Goal: Check status: Check status

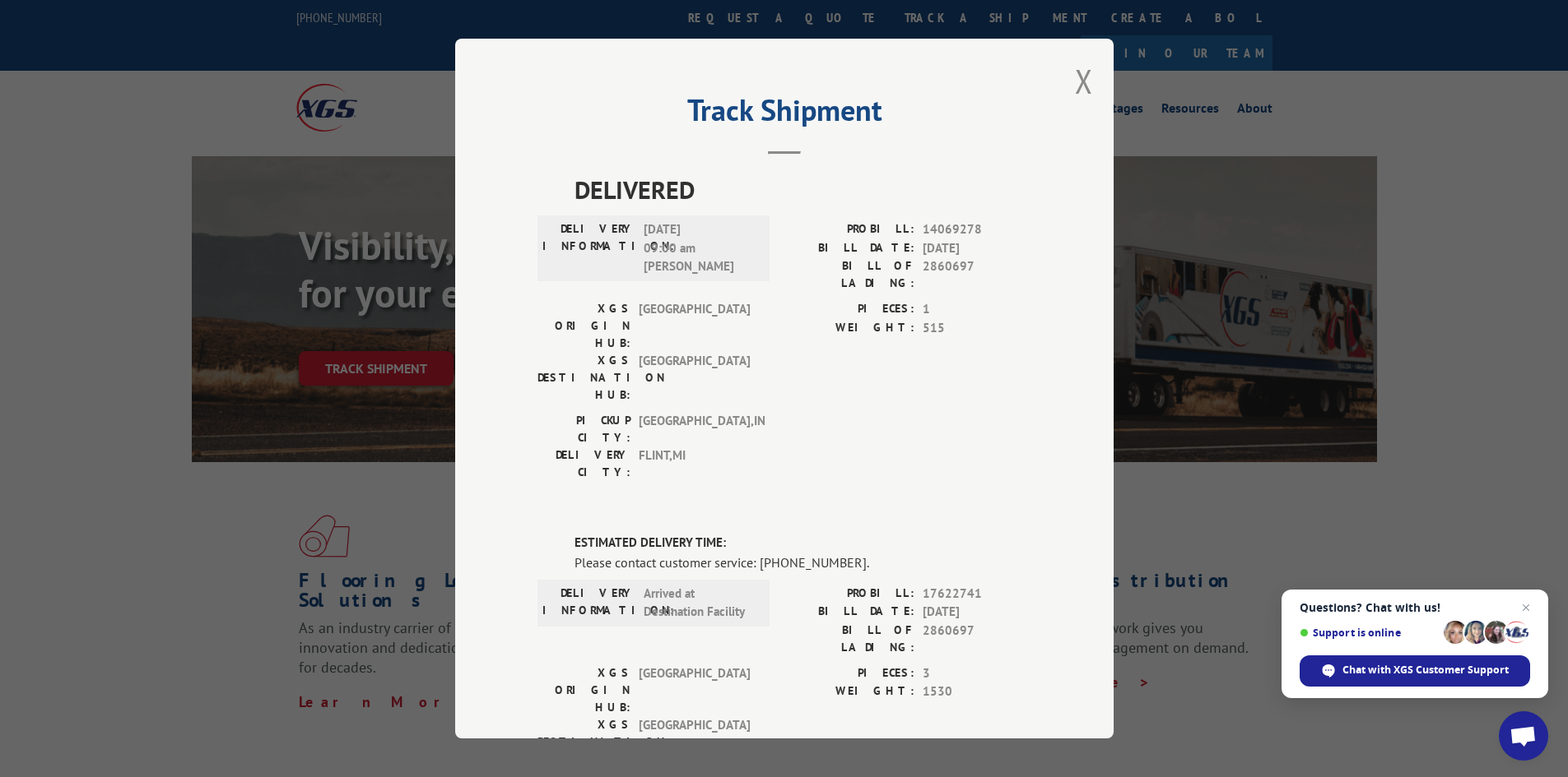
drag, startPoint x: 1087, startPoint y: 78, endPoint x: 935, endPoint y: 128, distance: 160.0
click at [1084, 77] on div "Track Shipment DELIVERED DELIVERY INFORMATION: [DATE] 09:00 am [PERSON_NAME]: 1…" at bounding box center [784, 388] width 658 height 700
click at [1090, 75] on div "Track Shipment DELIVERED DELIVERY INFORMATION: [DATE] 09:00 am [PERSON_NAME]: 1…" at bounding box center [784, 388] width 658 height 700
drag, startPoint x: 1082, startPoint y: 82, endPoint x: 1072, endPoint y: 84, distance: 10.2
click at [1081, 82] on button "Close modal" at bounding box center [1084, 81] width 18 height 43
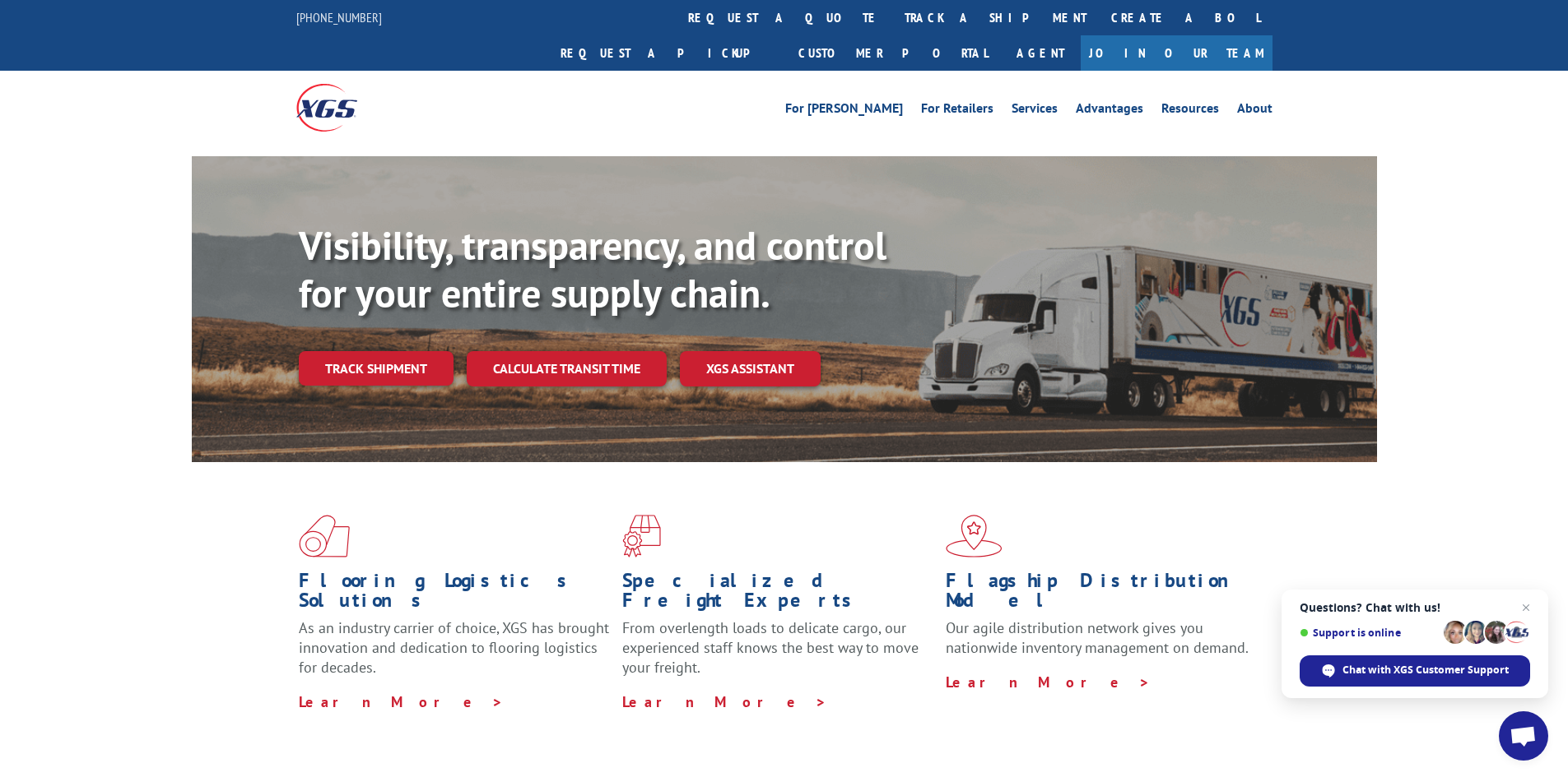
click at [363, 351] on link "Track shipment" at bounding box center [376, 369] width 155 height 35
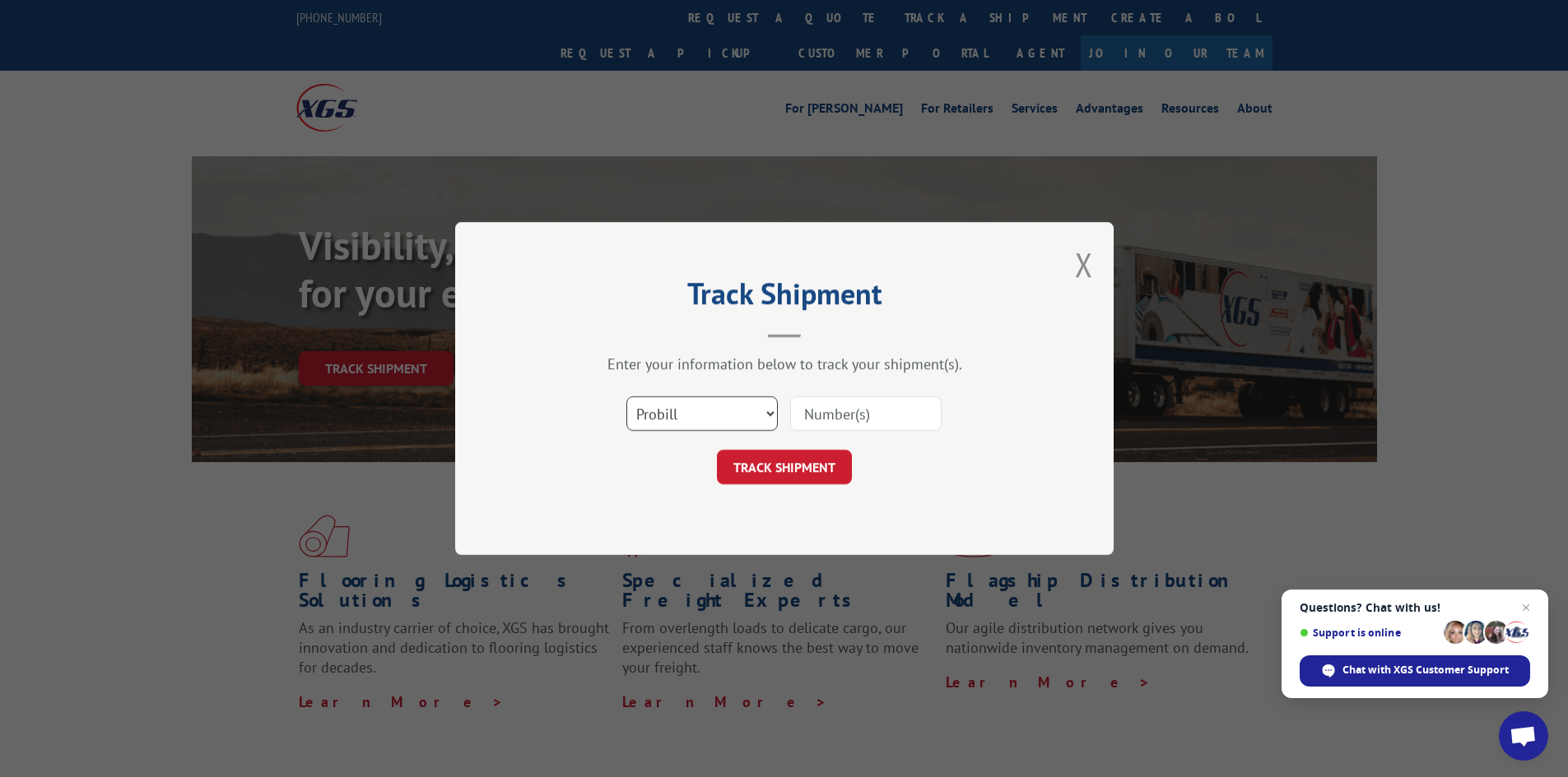
click at [769, 403] on select "Select category... Probill BOL PO" at bounding box center [702, 414] width 151 height 35
click at [627, 397] on select "Select category... Probill BOL PO" at bounding box center [702, 414] width 151 height 35
click at [674, 426] on select "Select category... Probill BOL PO" at bounding box center [702, 414] width 151 height 35
select select "bol"
click at [627, 397] on select "Select category... Probill BOL PO" at bounding box center [702, 414] width 151 height 35
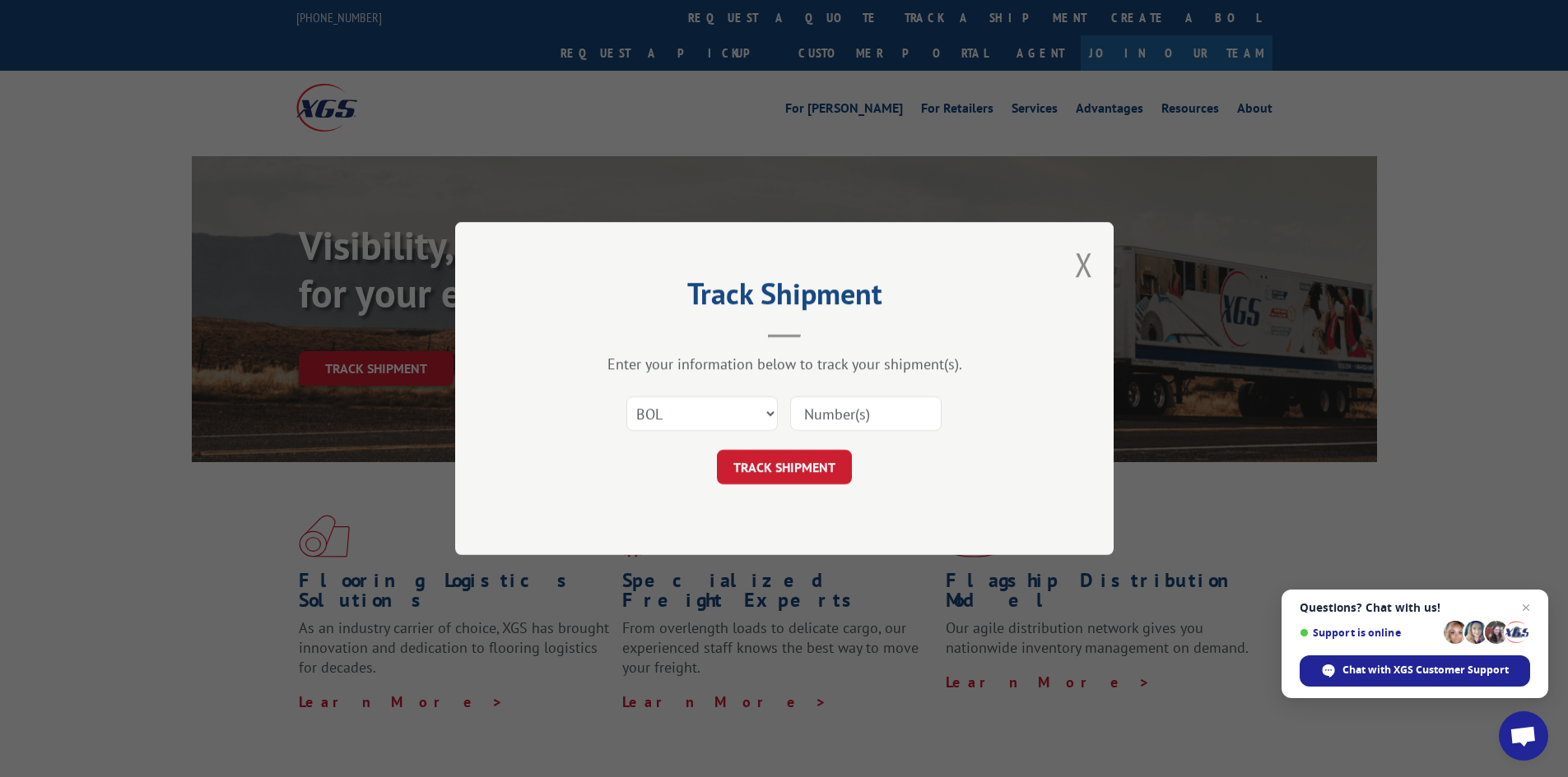
click at [786, 427] on div "Select category... Probill BOL PO" at bounding box center [784, 413] width 494 height 54
click at [826, 423] on input at bounding box center [866, 414] width 151 height 35
type input "2860699"
click button "TRACK SHIPMENT" at bounding box center [784, 468] width 135 height 35
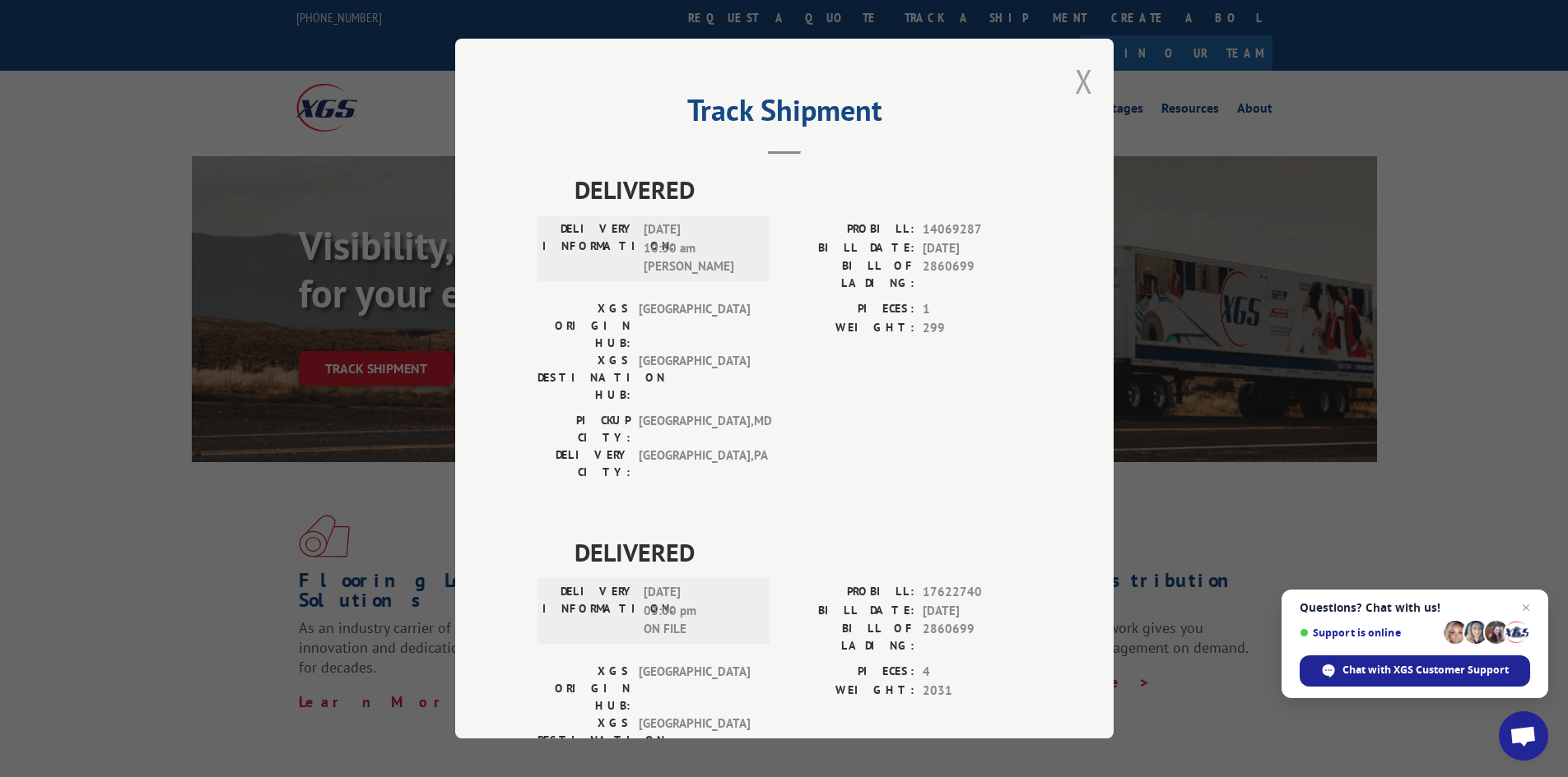
click at [1081, 78] on button "Close modal" at bounding box center [1084, 81] width 18 height 43
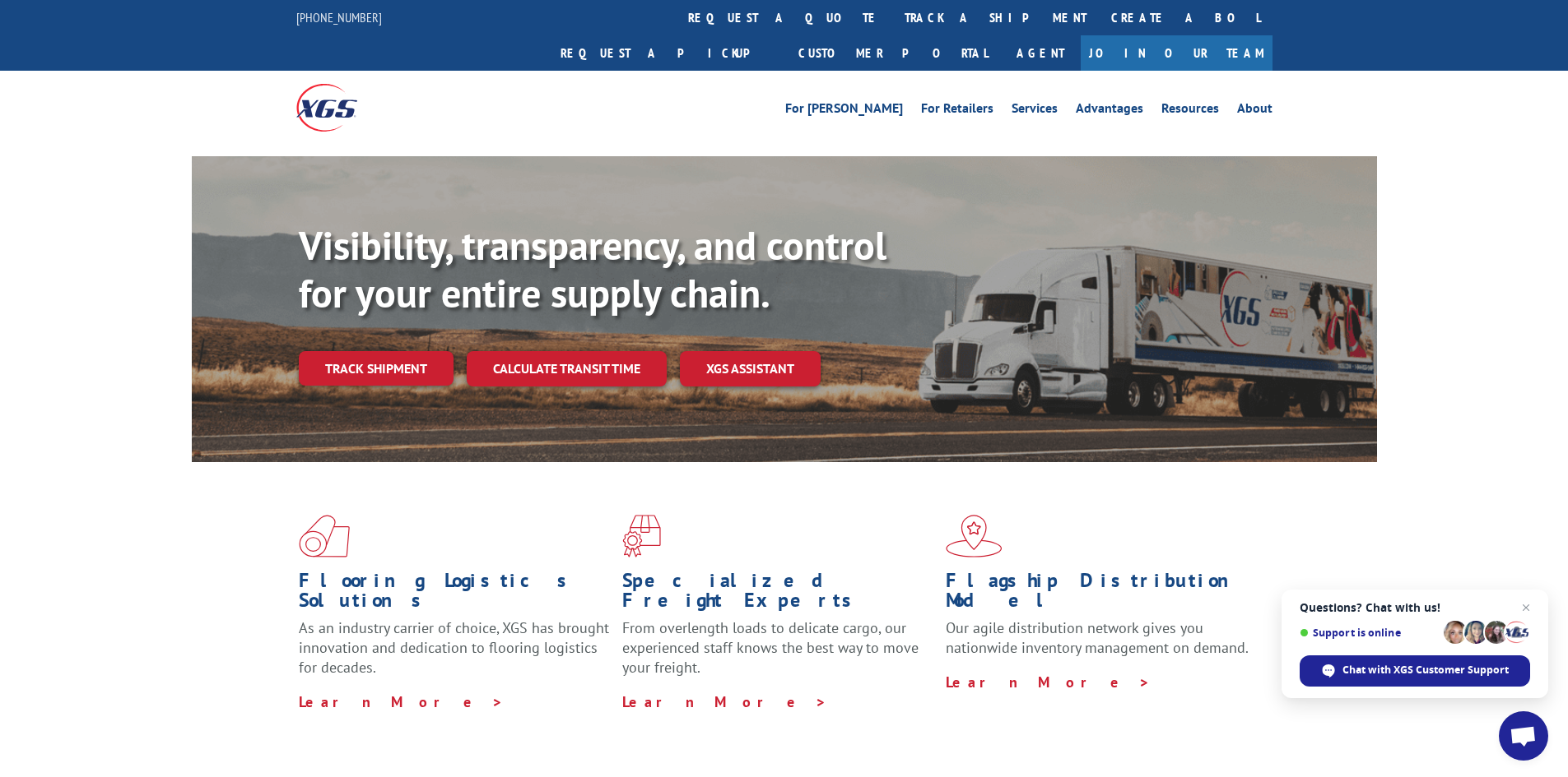
click at [429, 351] on link "Track shipment" at bounding box center [376, 369] width 155 height 35
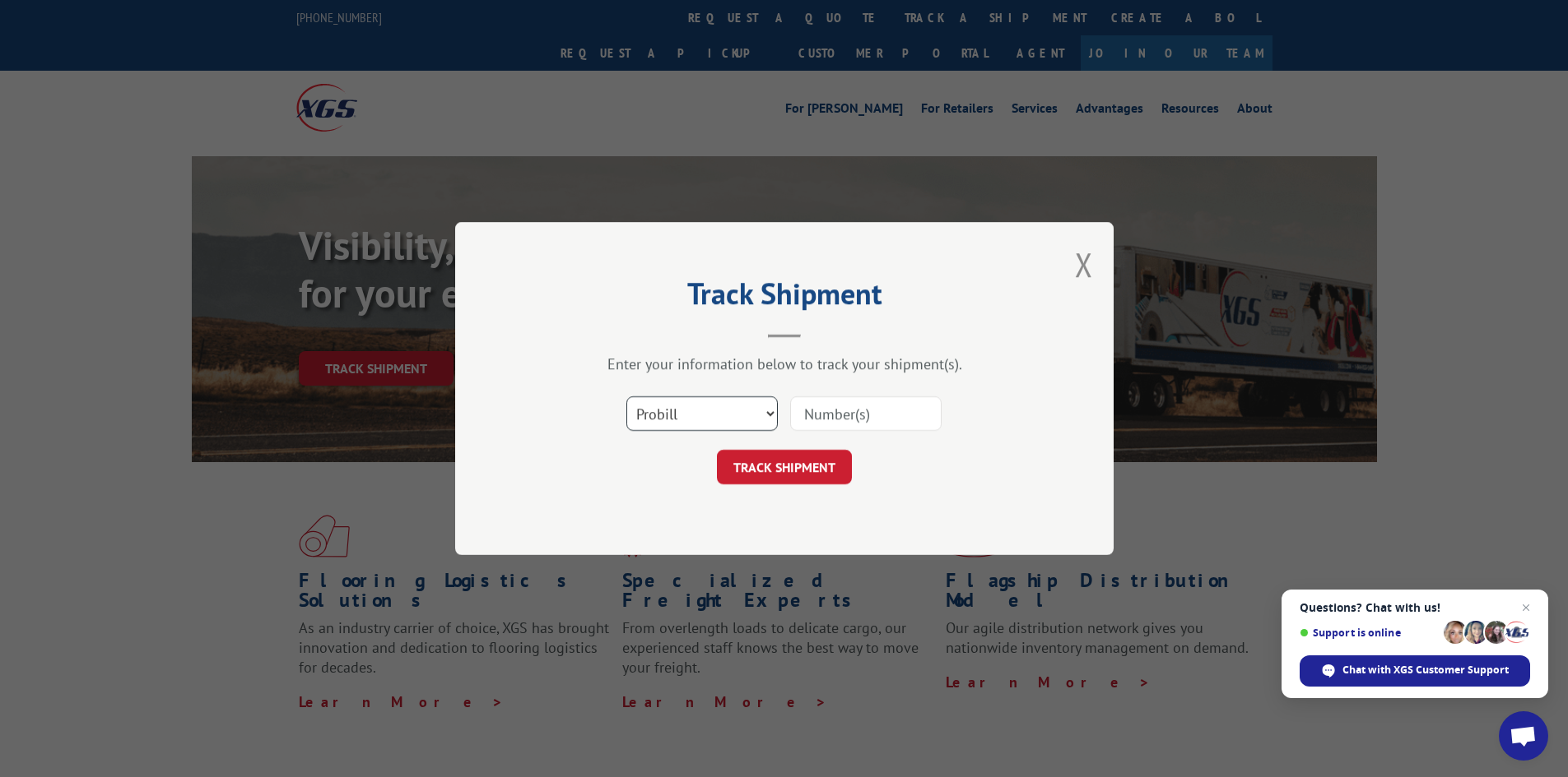
drag, startPoint x: 735, startPoint y: 406, endPoint x: 721, endPoint y: 412, distance: 15.2
click at [735, 406] on select "Select category... Probill BOL PO" at bounding box center [702, 414] width 151 height 35
select select "bol"
click at [627, 397] on select "Select category... Probill BOL PO" at bounding box center [702, 414] width 151 height 35
click at [896, 397] on input at bounding box center [866, 414] width 151 height 35
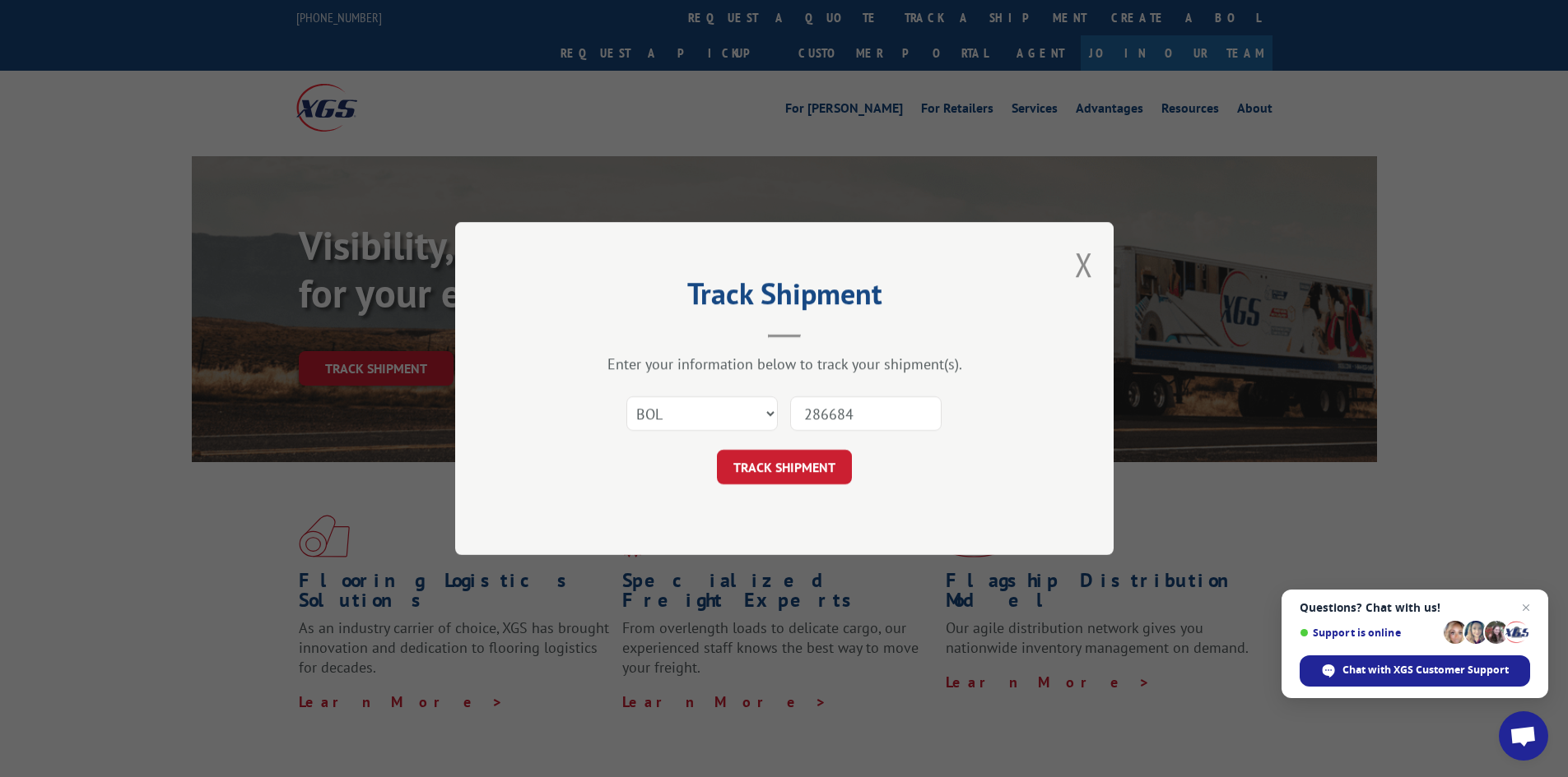
type input "2866845"
click button "TRACK SHIPMENT" at bounding box center [784, 468] width 135 height 35
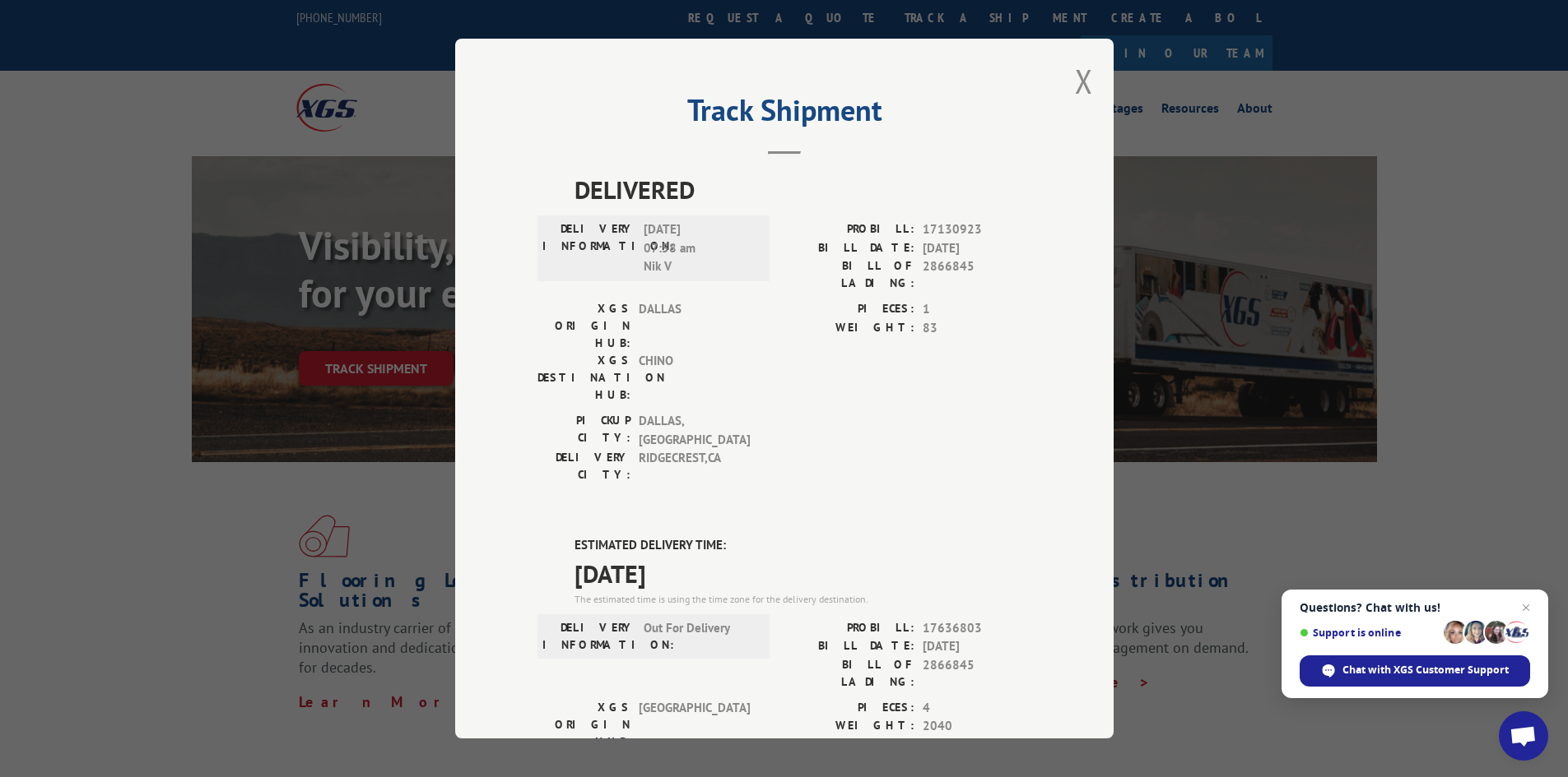
click at [1089, 85] on div "Track Shipment DELIVERED DELIVERY INFORMATION: [DATE] 07:58 am Nik V PROBILL: 1…" at bounding box center [784, 388] width 658 height 700
click at [1093, 92] on div "Track Shipment DELIVERED DELIVERY INFORMATION: [DATE] 07:58 am Nik V PROBILL: 1…" at bounding box center [784, 388] width 658 height 700
click at [1089, 90] on div "Track Shipment DELIVERED DELIVERY INFORMATION: [DATE] 07:58 am Nik V PROBILL: 1…" at bounding box center [784, 388] width 658 height 700
click at [1077, 82] on button "Close modal" at bounding box center [1084, 81] width 18 height 43
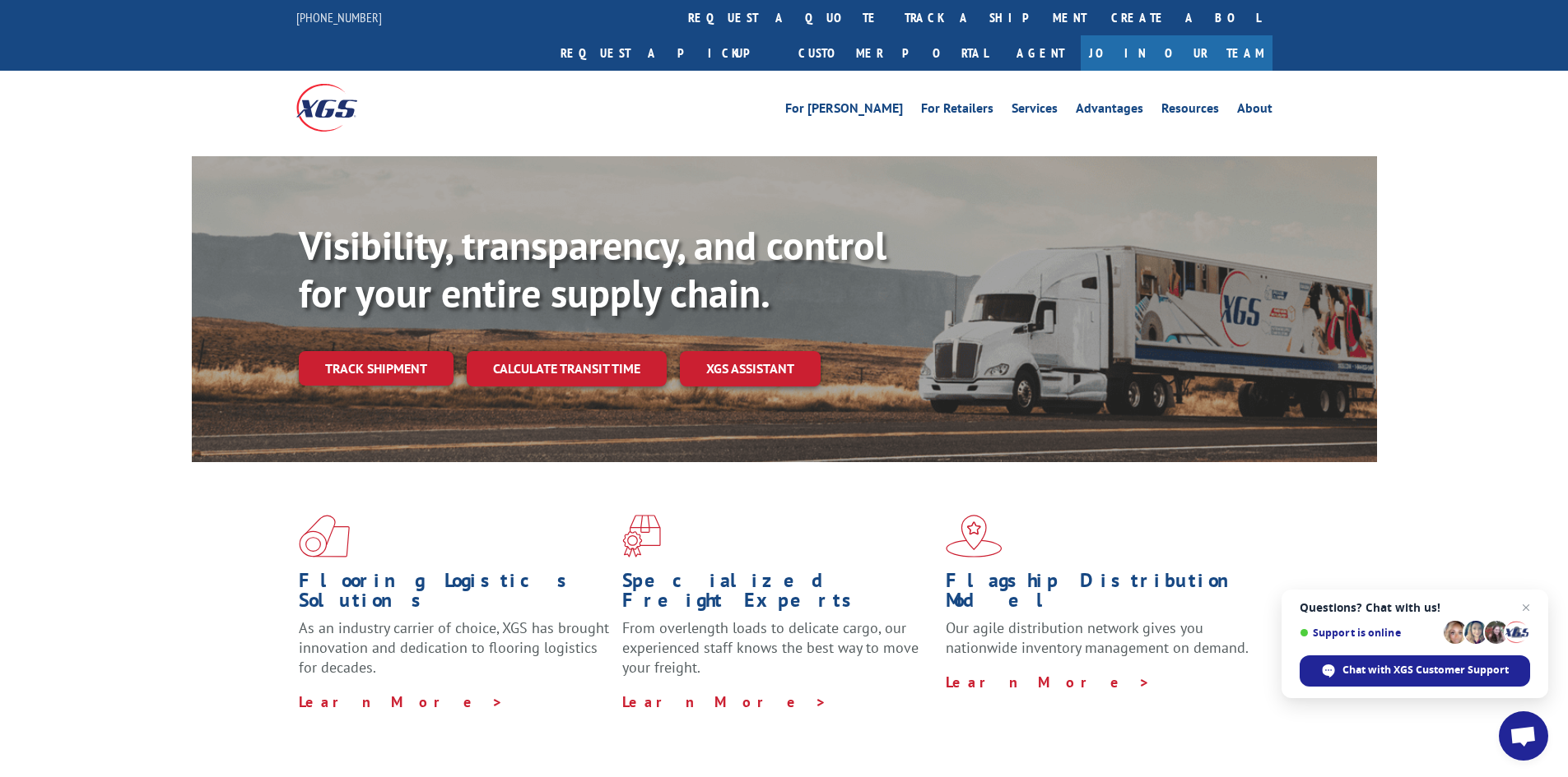
click at [355, 351] on link "Track shipment" at bounding box center [376, 369] width 155 height 35
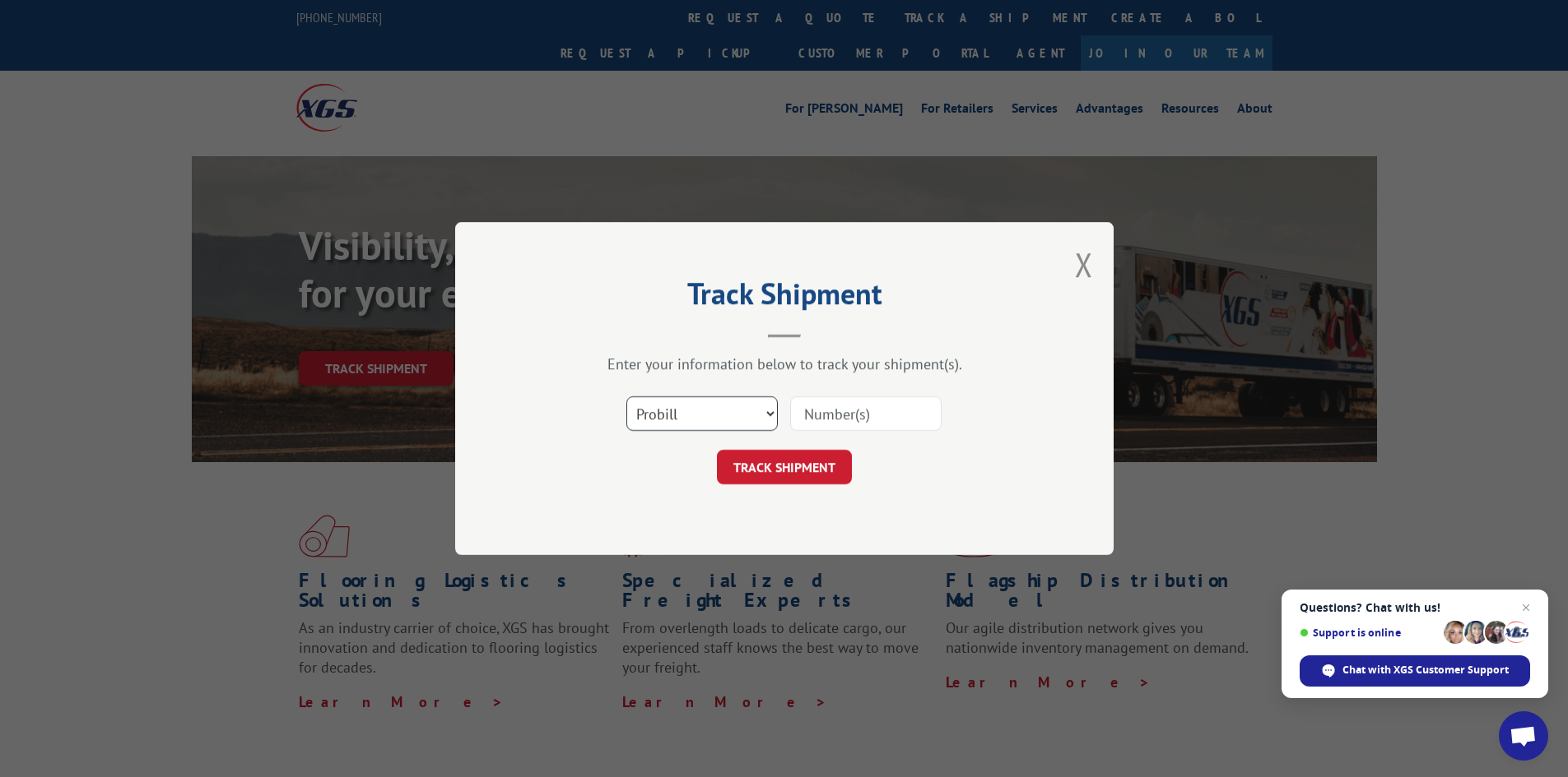
click at [707, 426] on select "Select category... Probill BOL PO" at bounding box center [702, 414] width 151 height 35
select select "bol"
click at [627, 397] on select "Select category... Probill BOL PO" at bounding box center [702, 414] width 151 height 35
click at [853, 408] on input at bounding box center [866, 414] width 151 height 35
type input "2859435"
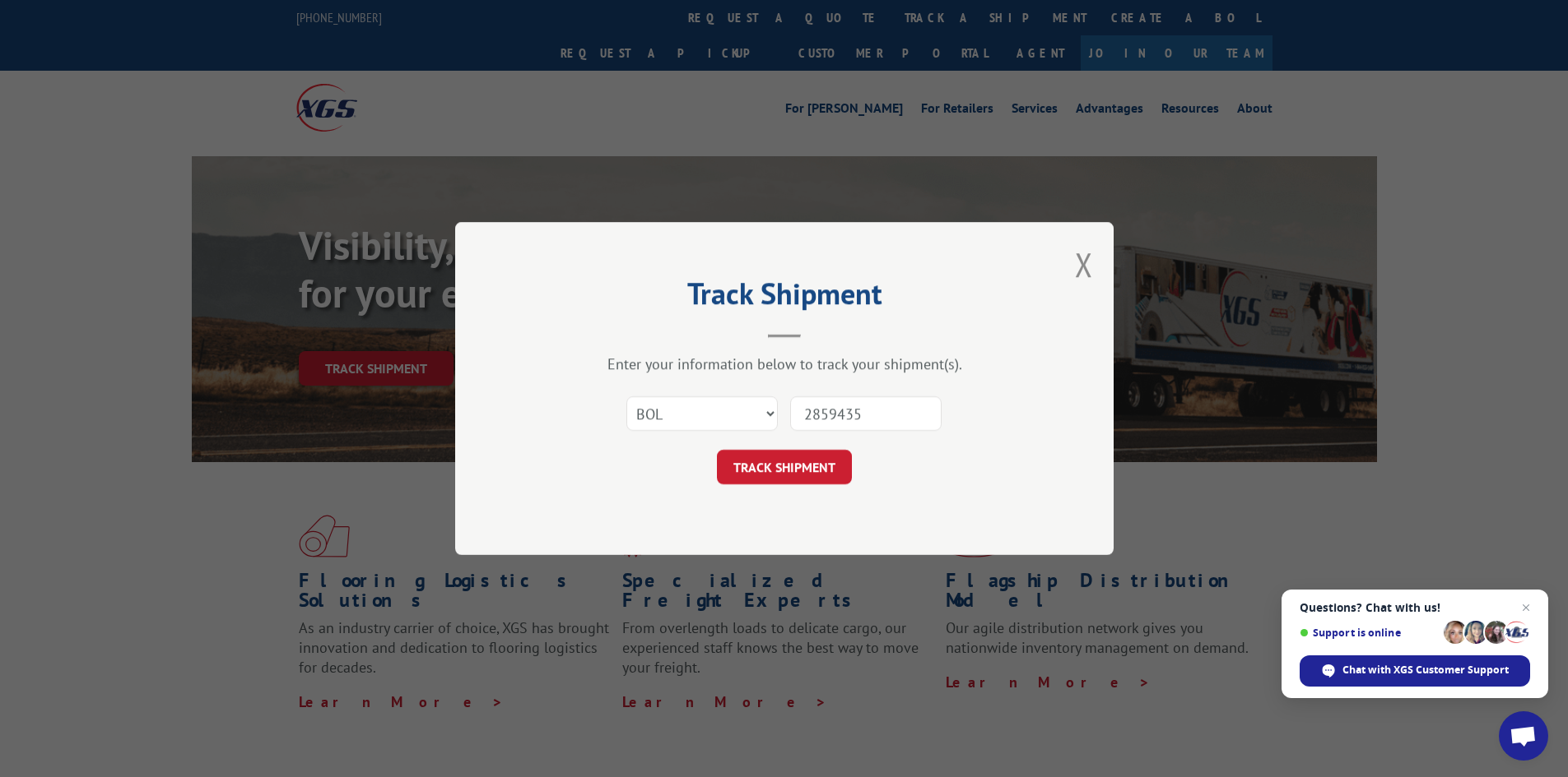
click button "TRACK SHIPMENT" at bounding box center [784, 468] width 135 height 35
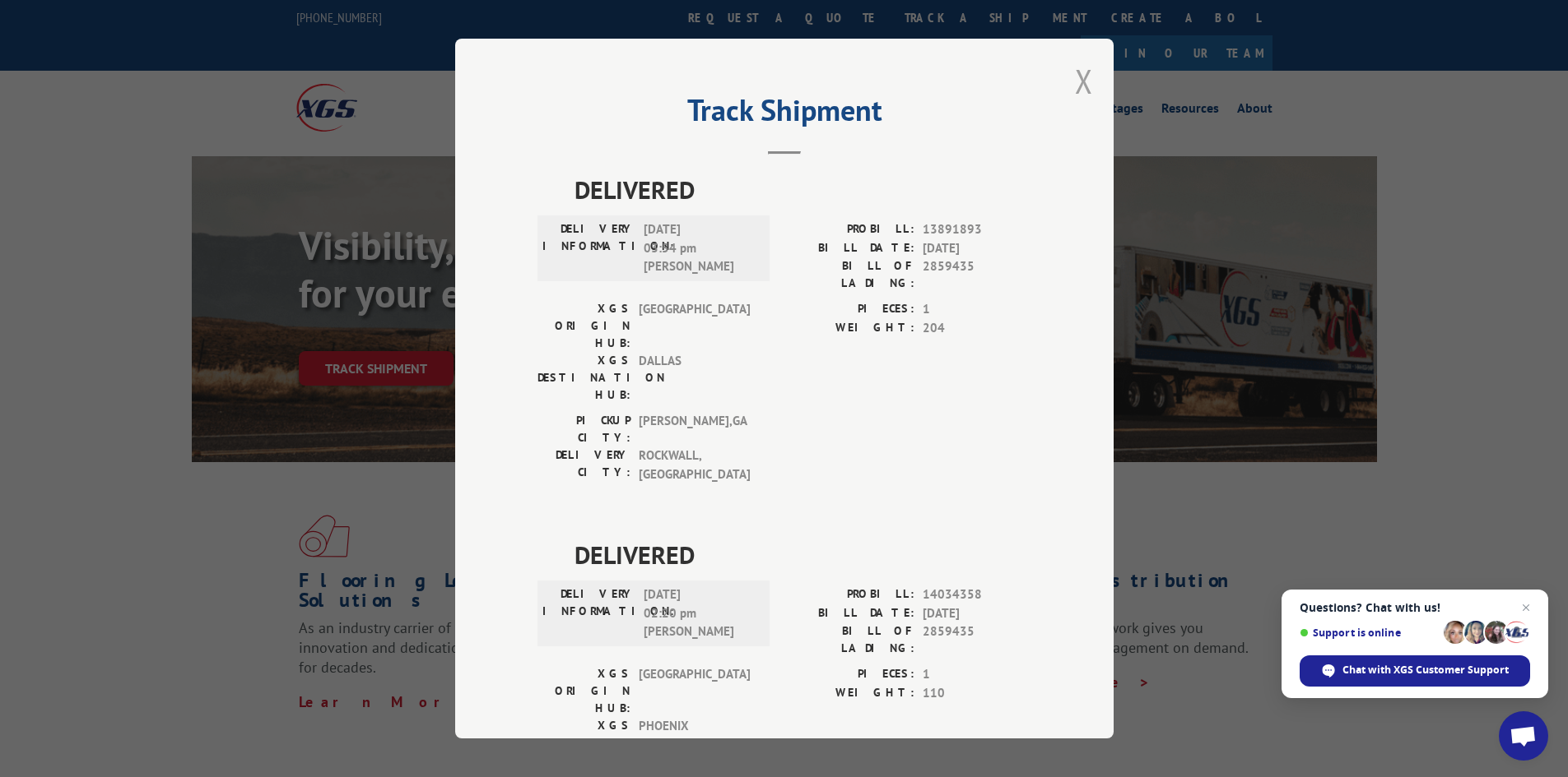
click at [1079, 87] on button "Close modal" at bounding box center [1084, 81] width 18 height 43
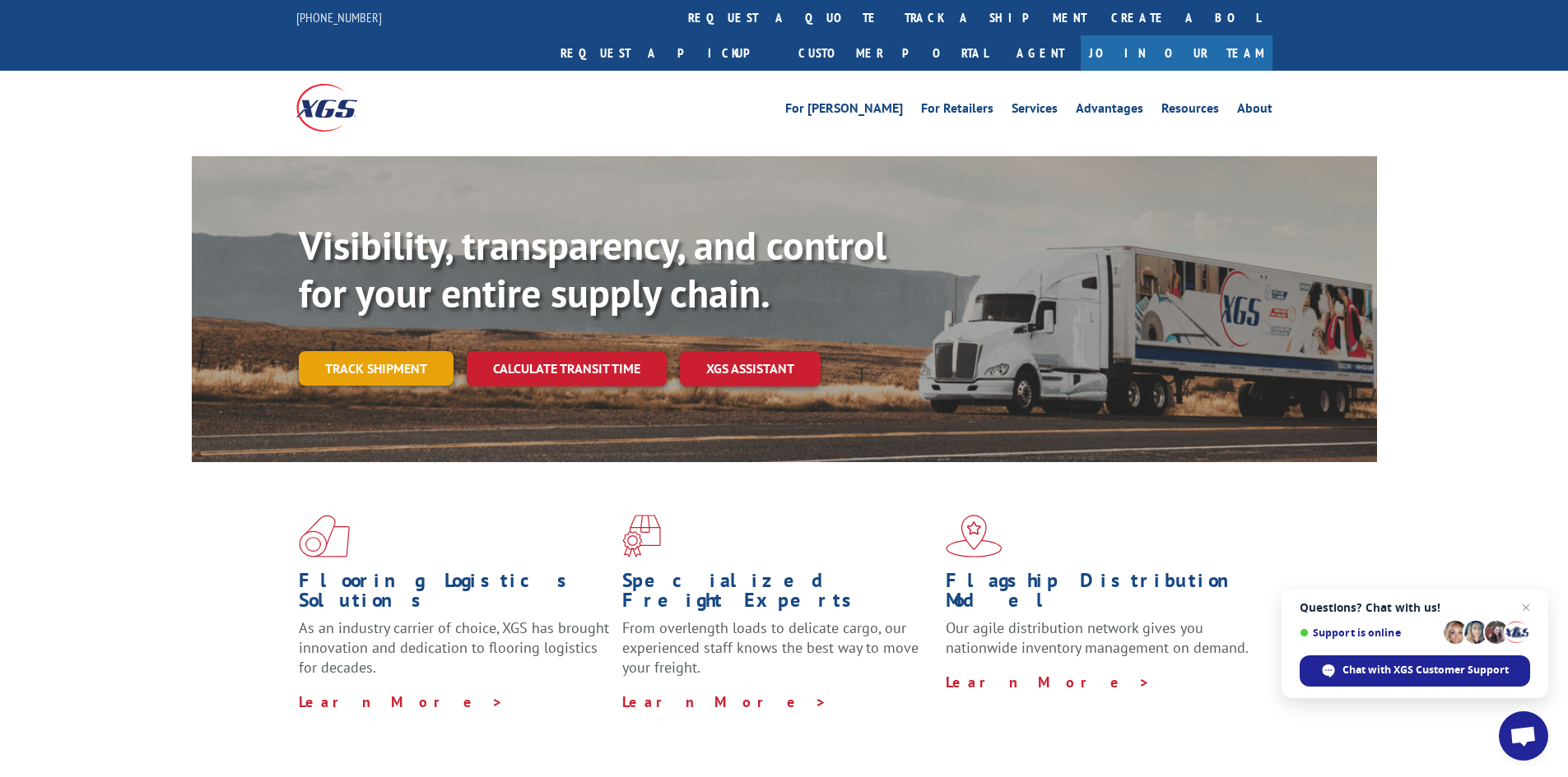
click at [403, 351] on link "Track shipment" at bounding box center [376, 369] width 155 height 35
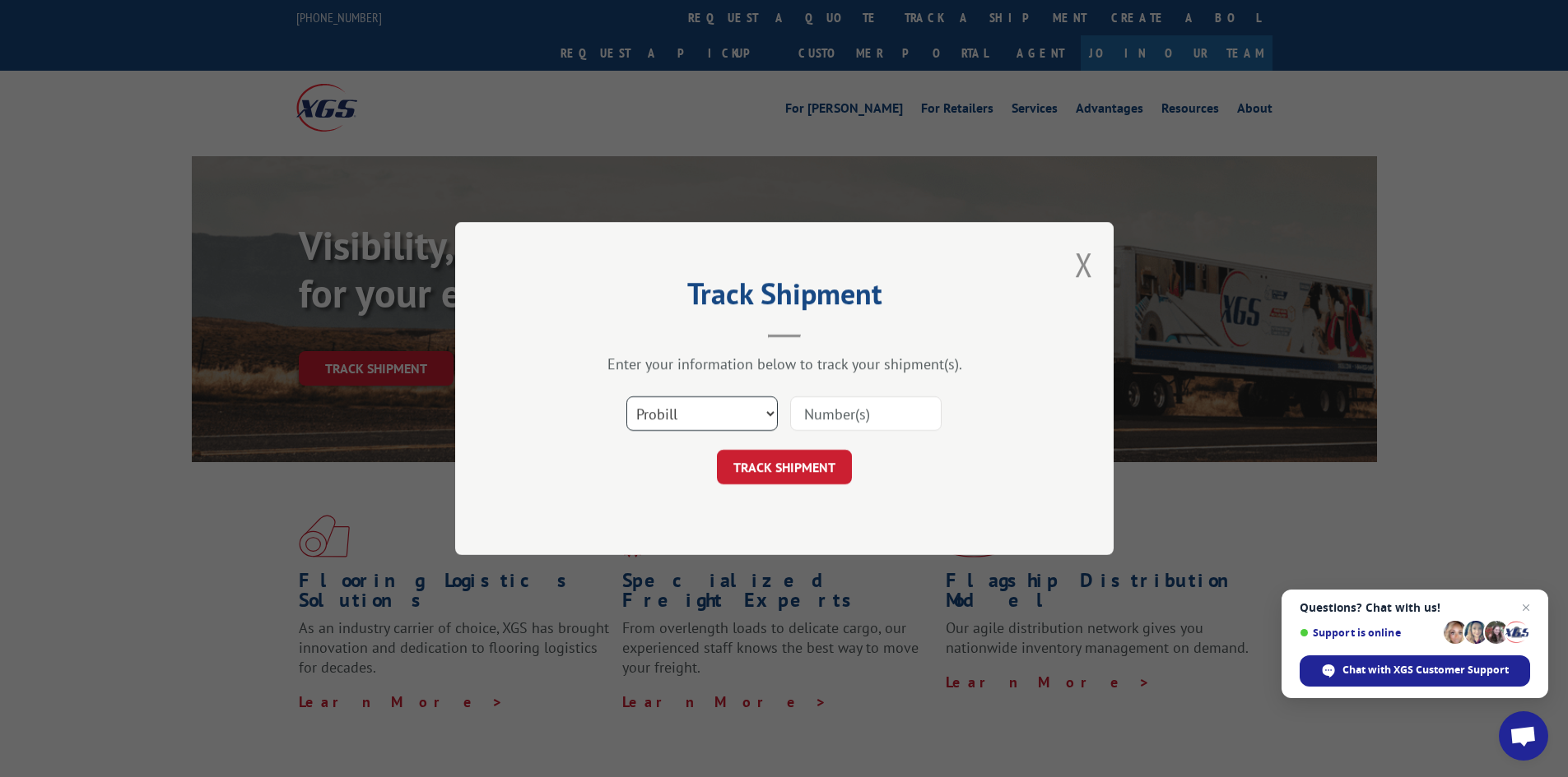
click at [696, 415] on select "Select category... Probill BOL PO" at bounding box center [702, 414] width 151 height 35
select select "bol"
click at [627, 397] on select "Select category... Probill BOL PO" at bounding box center [702, 414] width 151 height 35
click at [881, 423] on input at bounding box center [866, 414] width 151 height 35
type input "2860710"
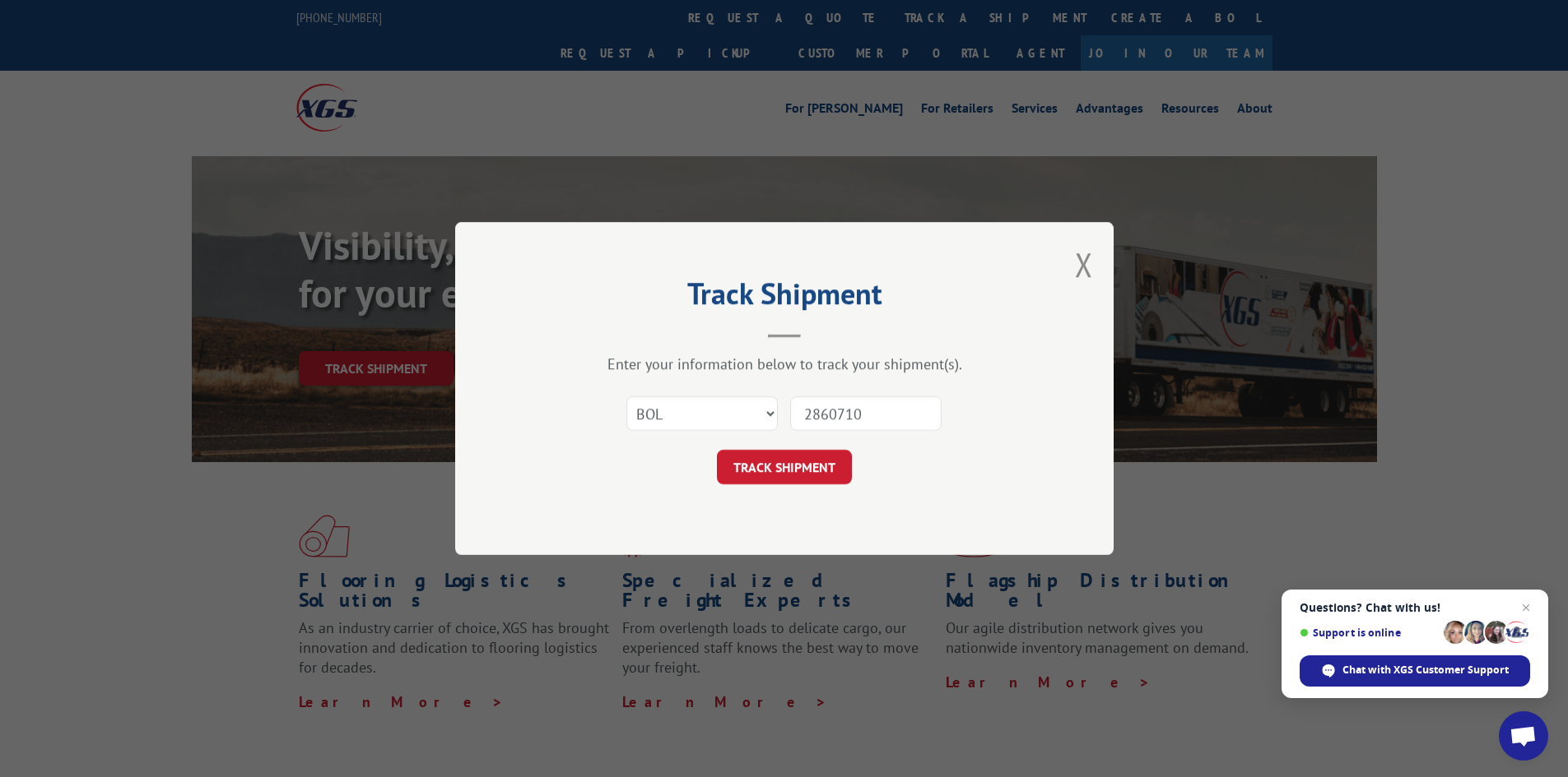
click button "TRACK SHIPMENT" at bounding box center [784, 468] width 135 height 35
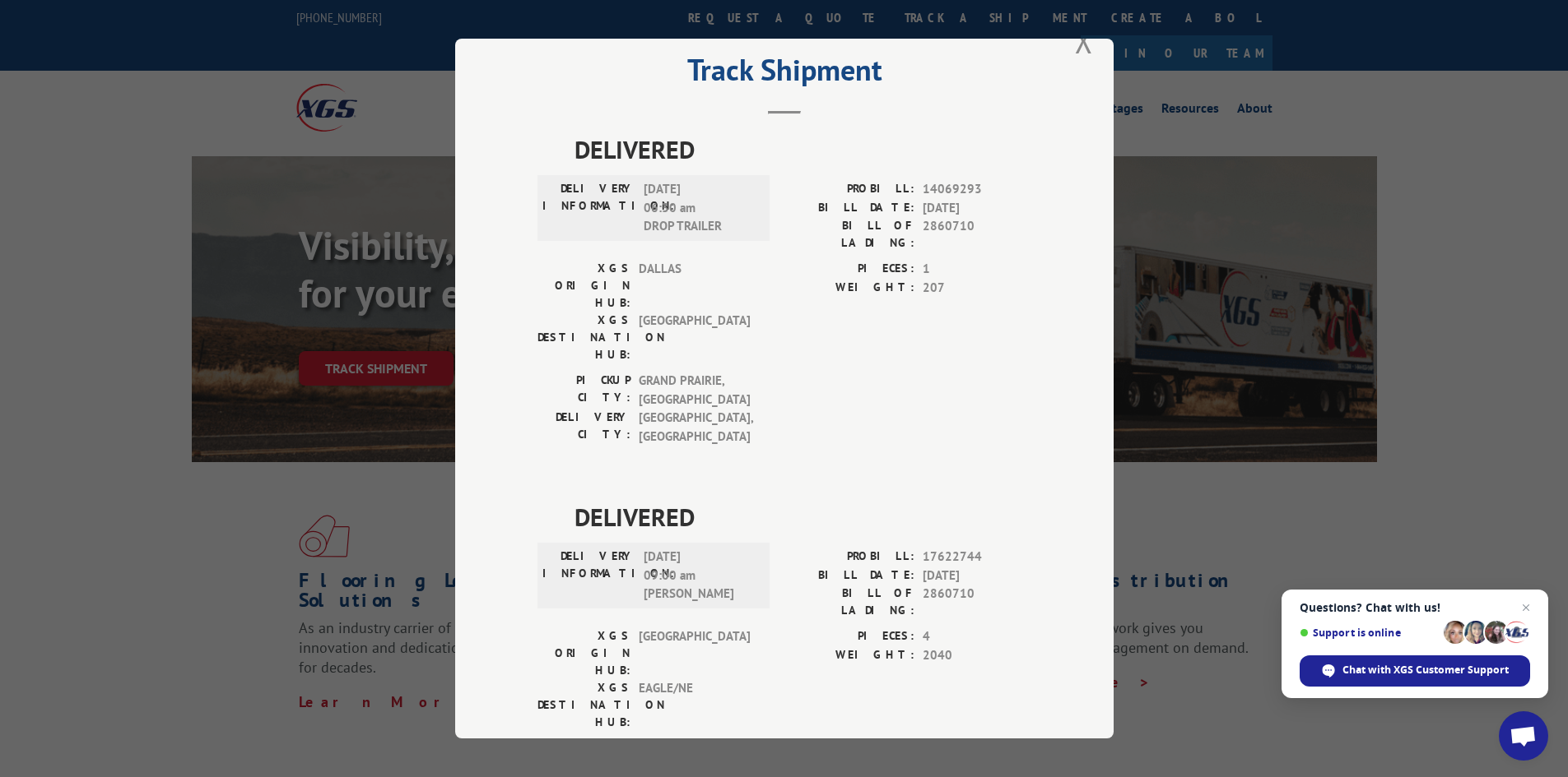
scroll to position [41, 0]
click at [1076, 42] on button "Close modal" at bounding box center [1084, 40] width 18 height 43
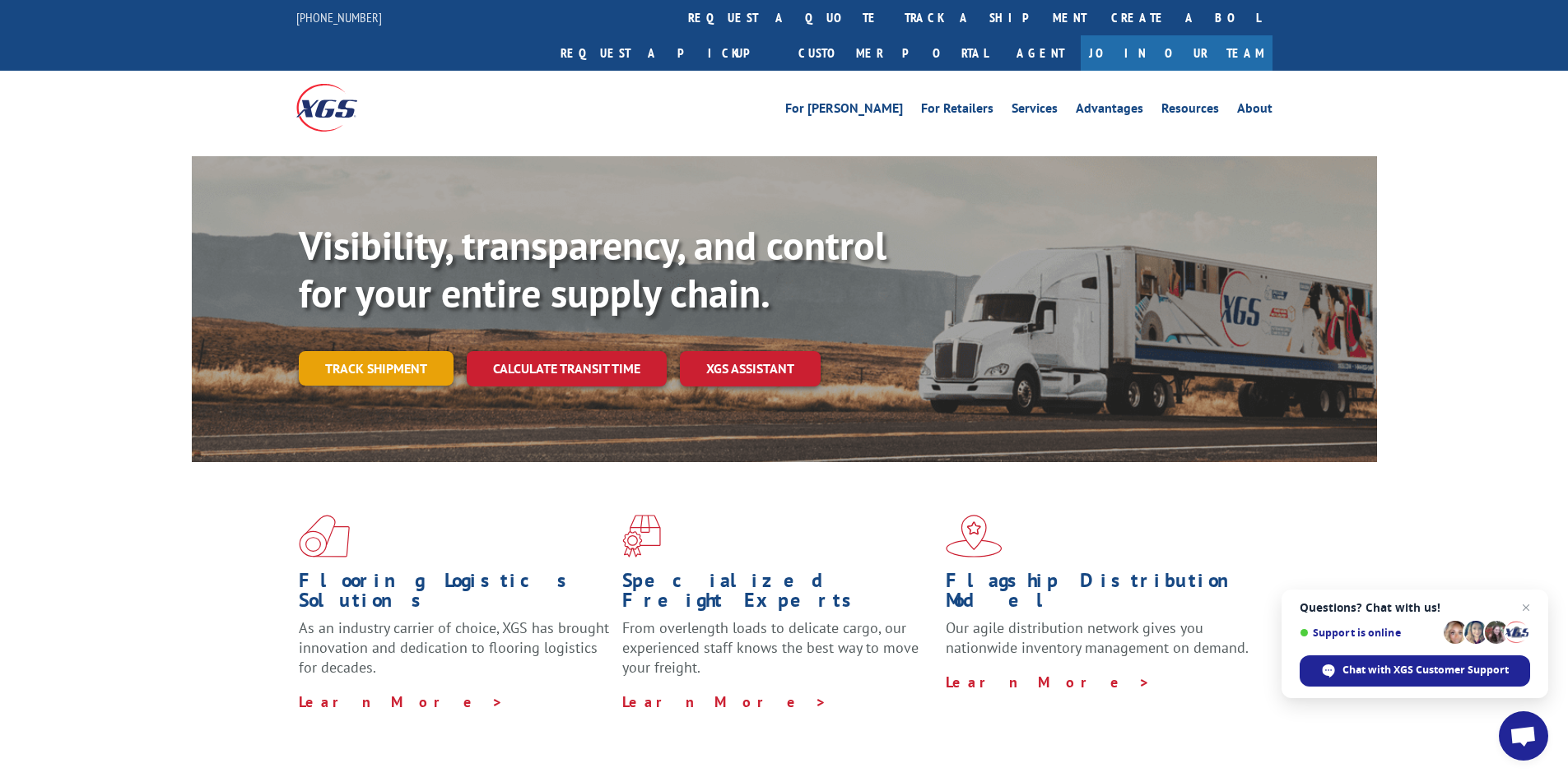
click at [399, 351] on link "Track shipment" at bounding box center [376, 369] width 155 height 35
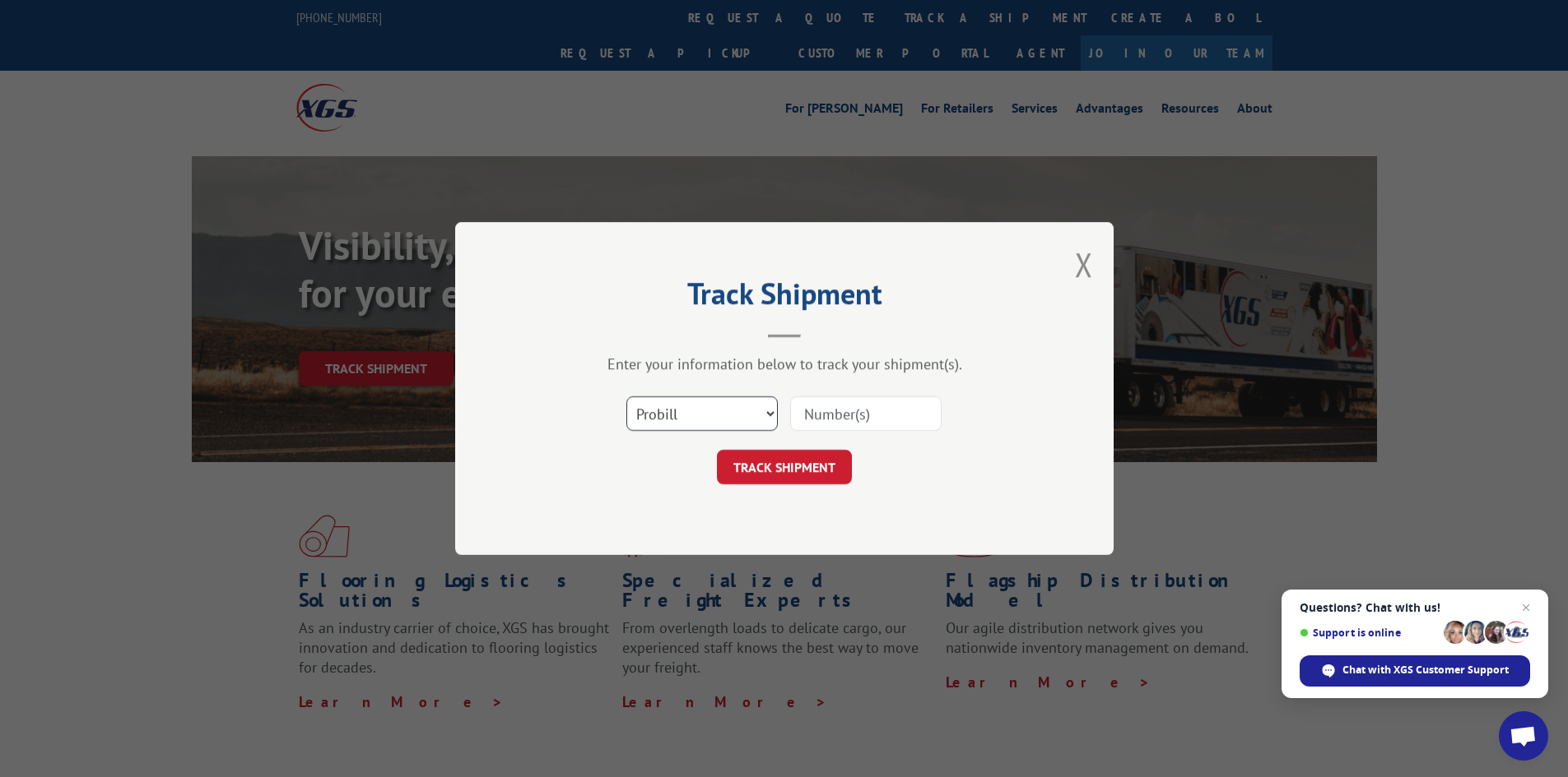
drag, startPoint x: 717, startPoint y: 409, endPoint x: 719, endPoint y: 418, distance: 9.2
click at [717, 412] on select "Select category... Probill BOL PO" at bounding box center [702, 414] width 151 height 35
select select "bol"
click at [627, 397] on select "Select category... Probill BOL PO" at bounding box center [702, 414] width 151 height 35
drag, startPoint x: 830, startPoint y: 421, endPoint x: 801, endPoint y: 418, distance: 29.2
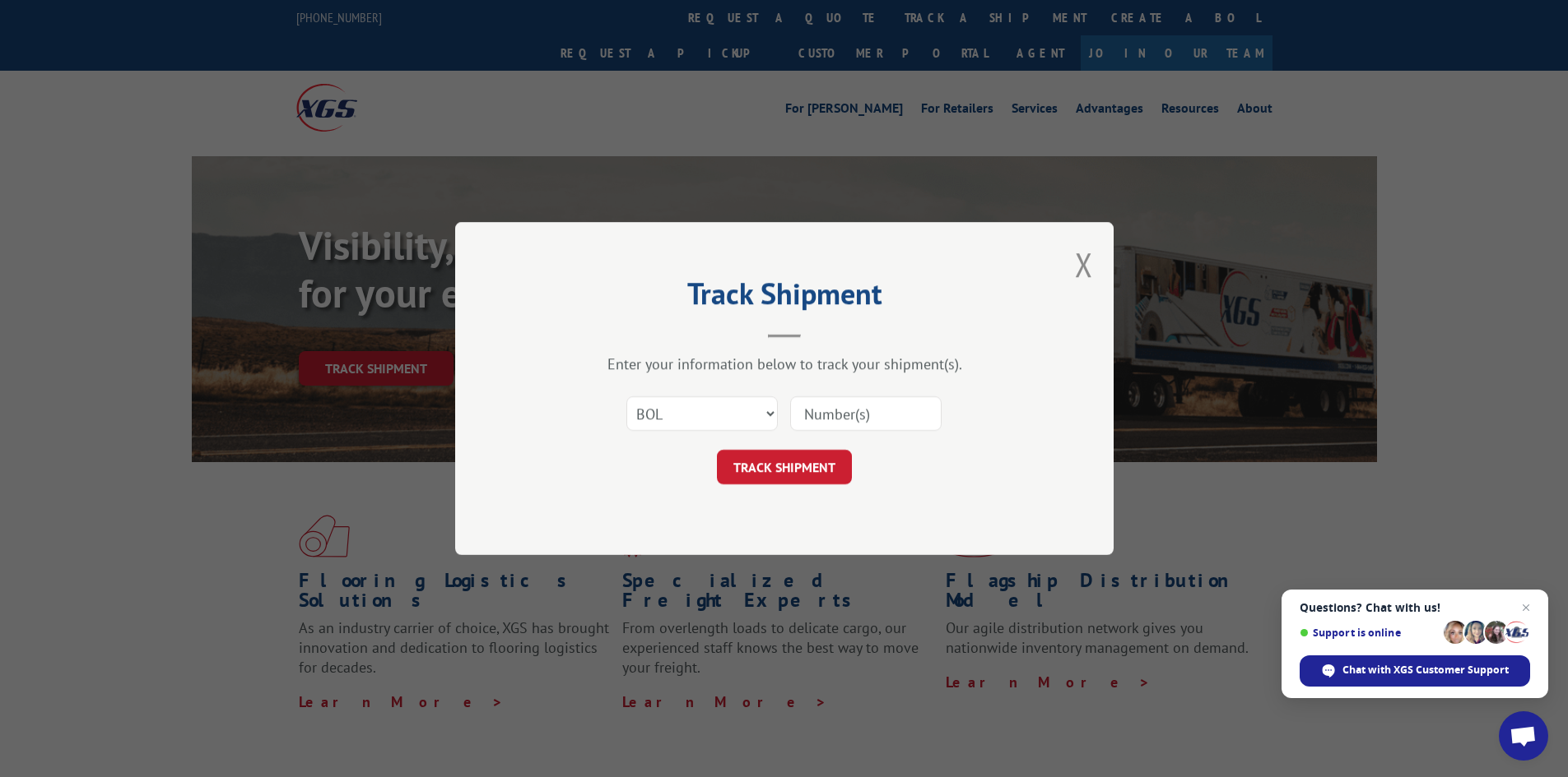
click at [826, 422] on input at bounding box center [866, 414] width 151 height 35
type input "2865874"
click button "TRACK SHIPMENT" at bounding box center [784, 468] width 135 height 35
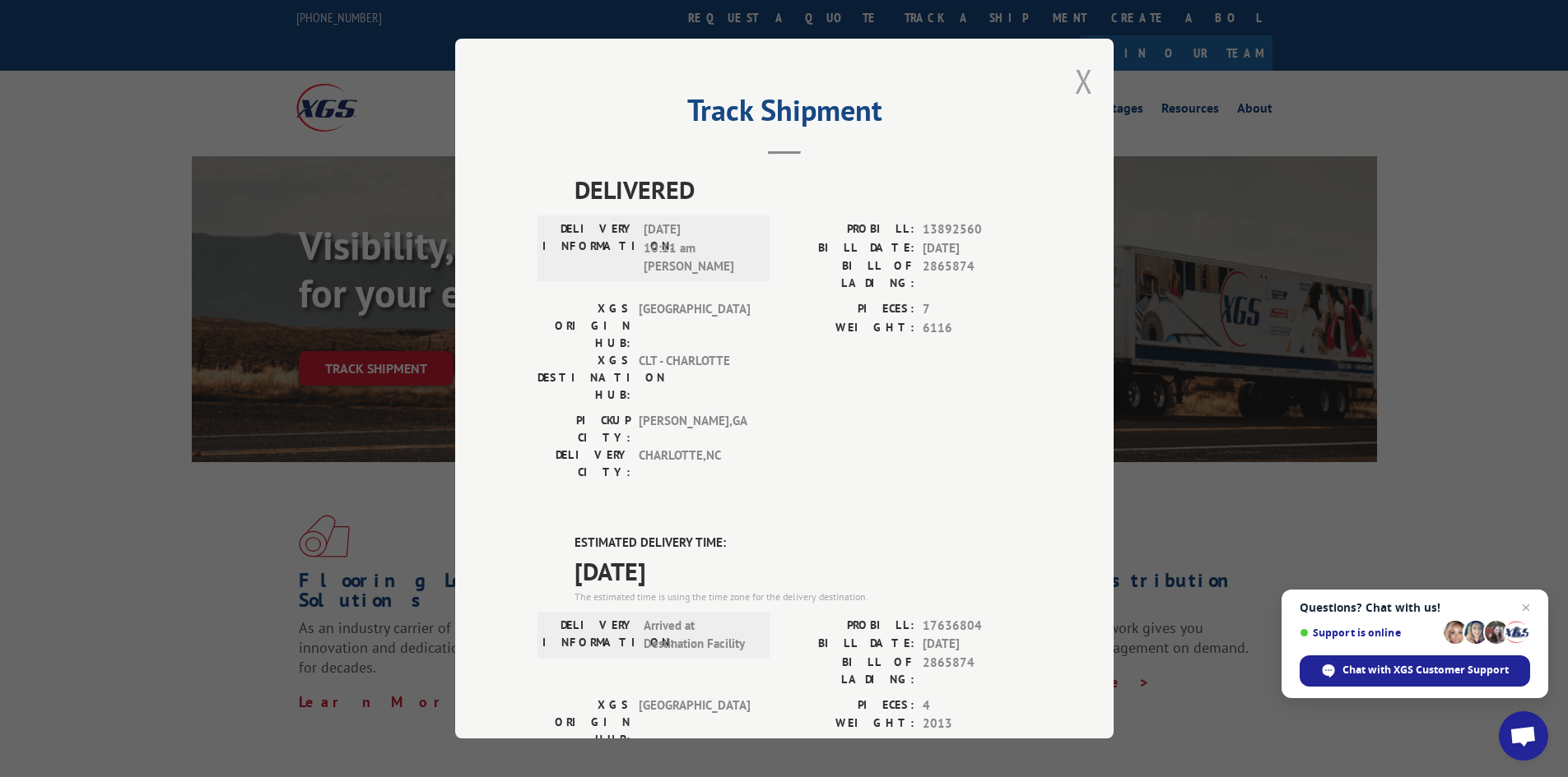
click at [1074, 83] on button "Close modal" at bounding box center [1084, 81] width 18 height 43
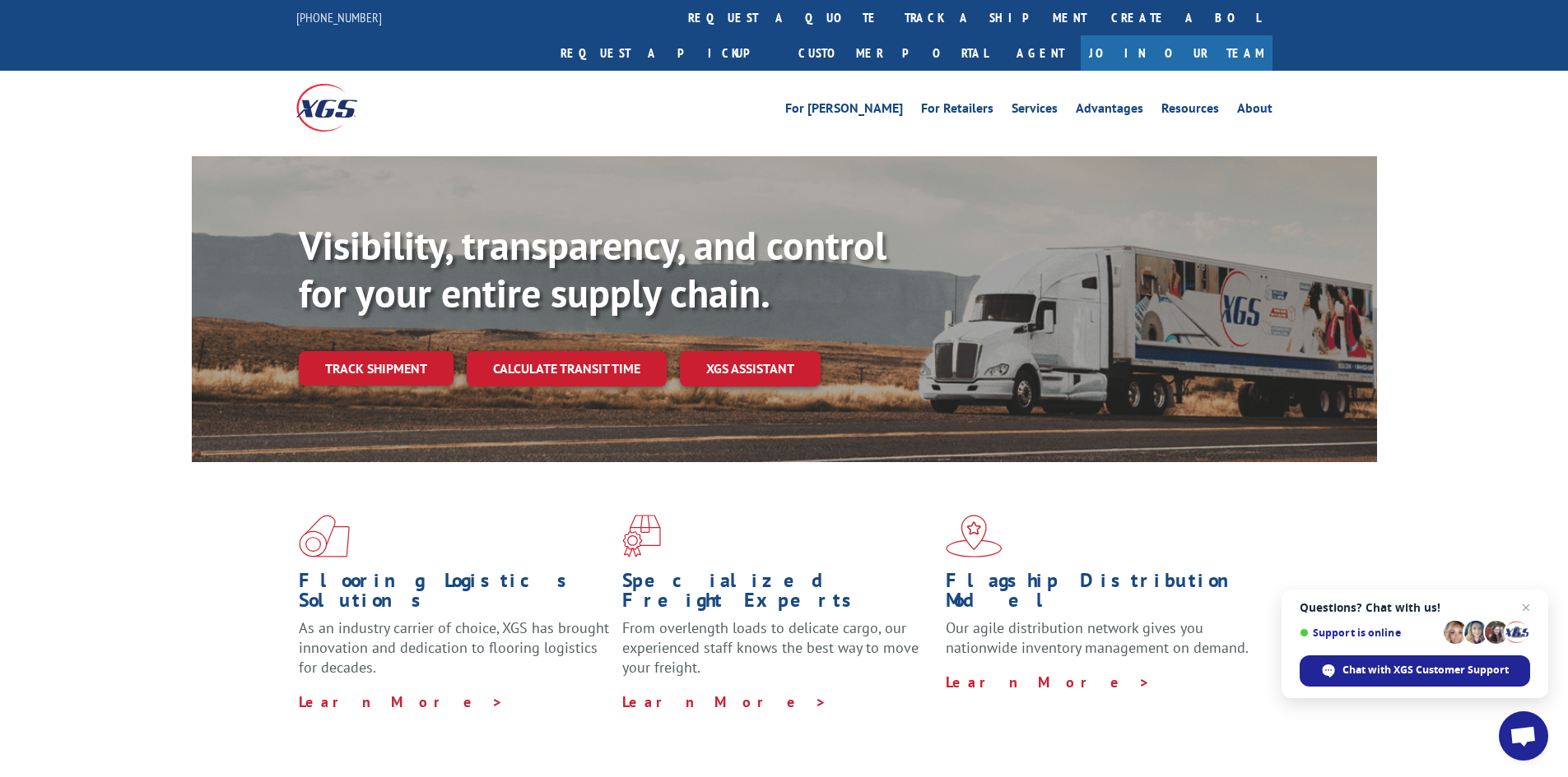
drag, startPoint x: 371, startPoint y: 325, endPoint x: 363, endPoint y: 322, distance: 8.5
click at [371, 351] on link "Track shipment" at bounding box center [376, 369] width 155 height 35
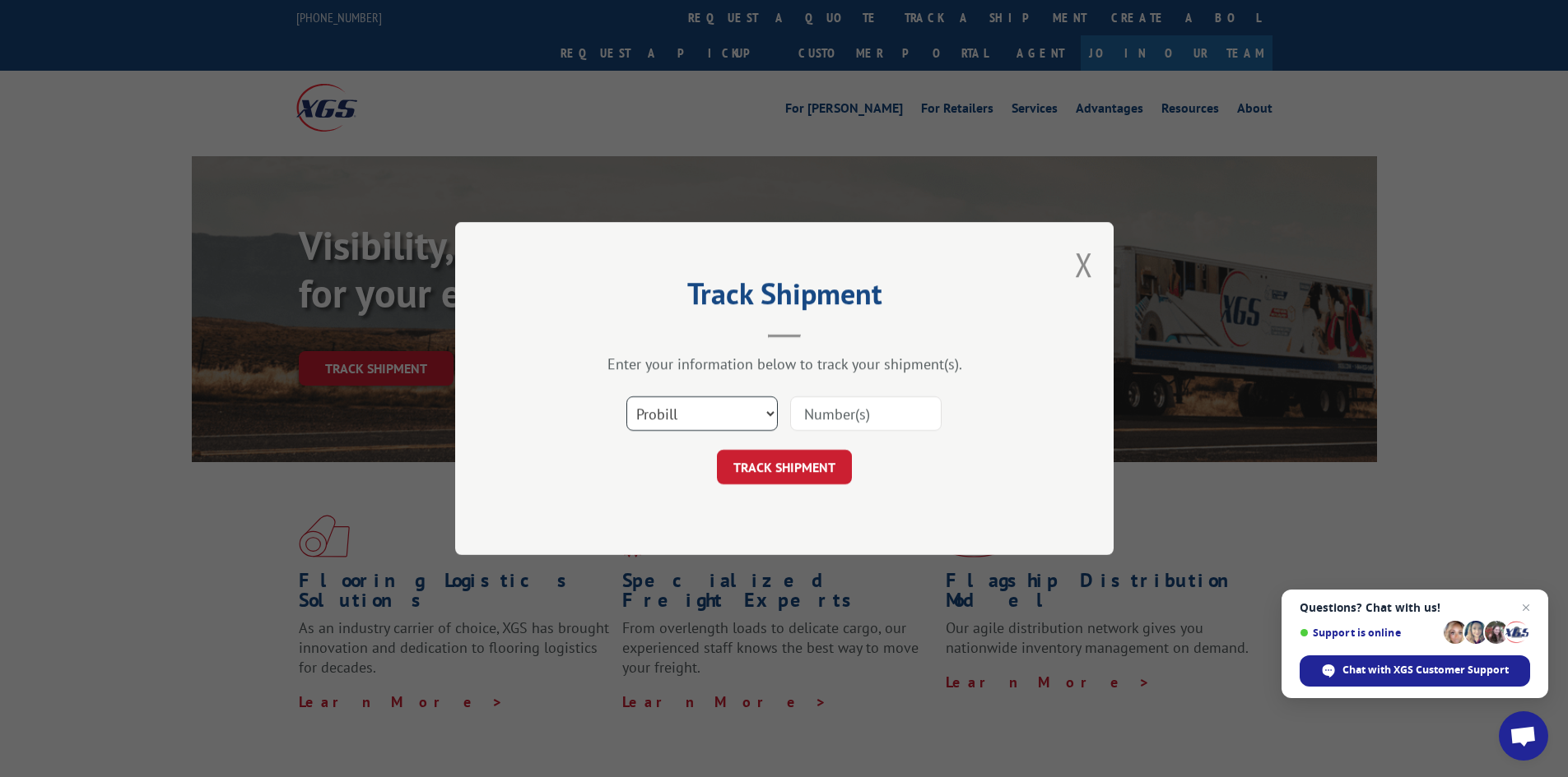
click at [719, 408] on select "Select category... Probill BOL PO" at bounding box center [702, 414] width 151 height 35
select select "bol"
click at [627, 397] on select "Select category... Probill BOL PO" at bounding box center [702, 414] width 151 height 35
click at [846, 425] on input at bounding box center [866, 414] width 151 height 35
type input "2860906"
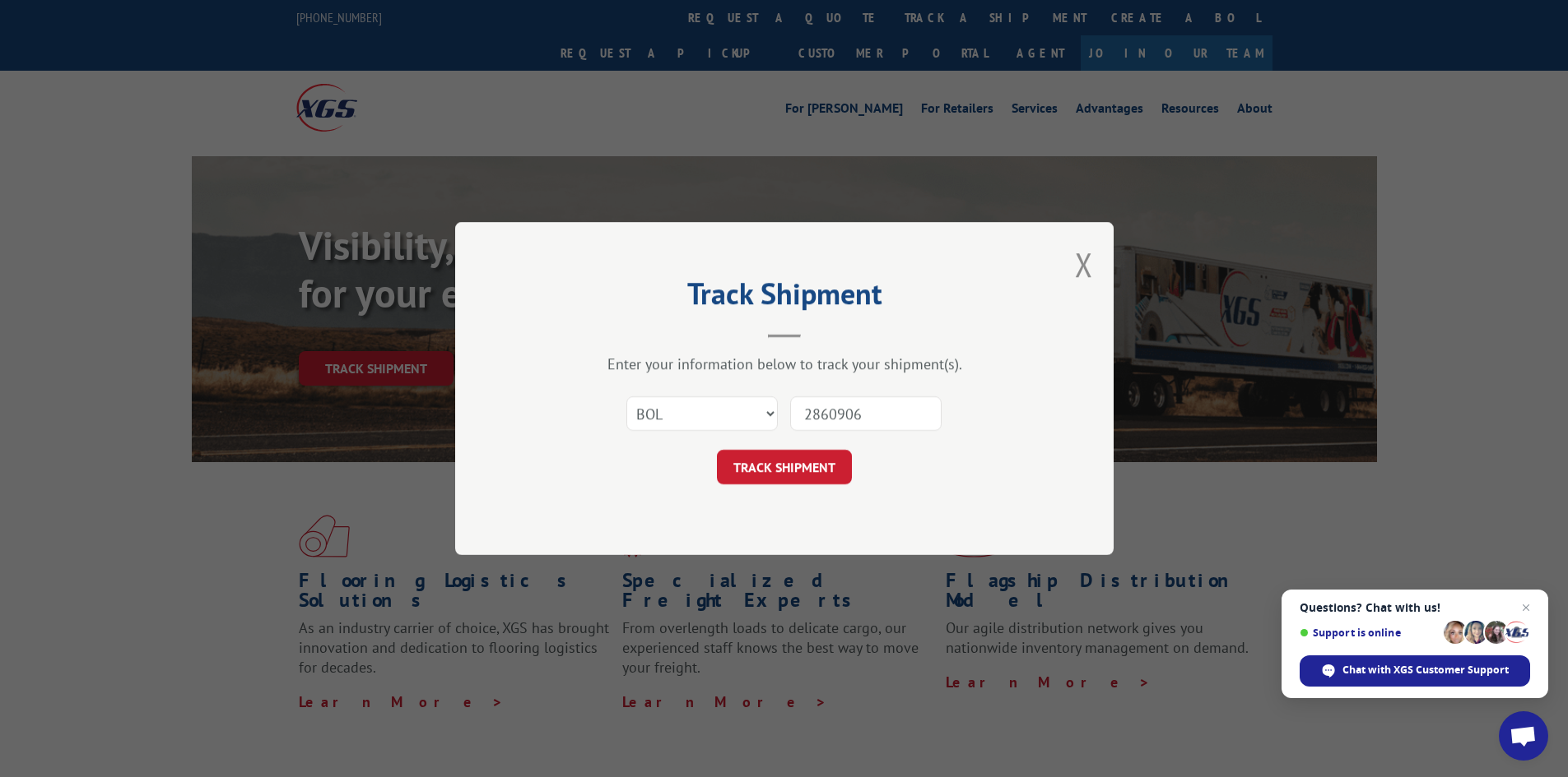
click button "TRACK SHIPMENT" at bounding box center [784, 468] width 135 height 35
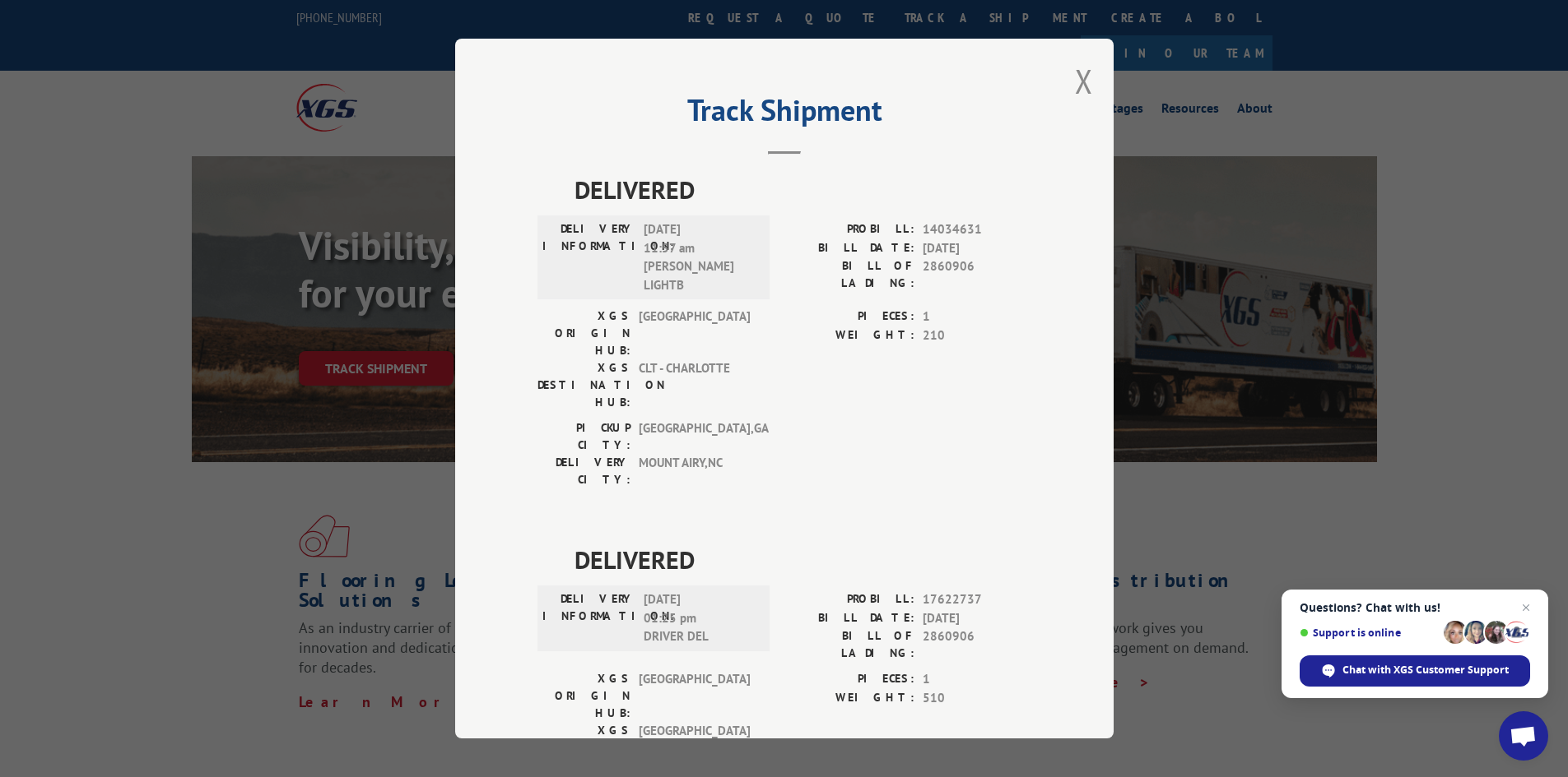
click at [1086, 78] on div "Track Shipment DELIVERED DELIVERY INFORMATION: [DATE] 11:57 am [PERSON_NAME] LI…" at bounding box center [784, 388] width 658 height 700
click at [1083, 93] on button "Close modal" at bounding box center [1084, 81] width 18 height 43
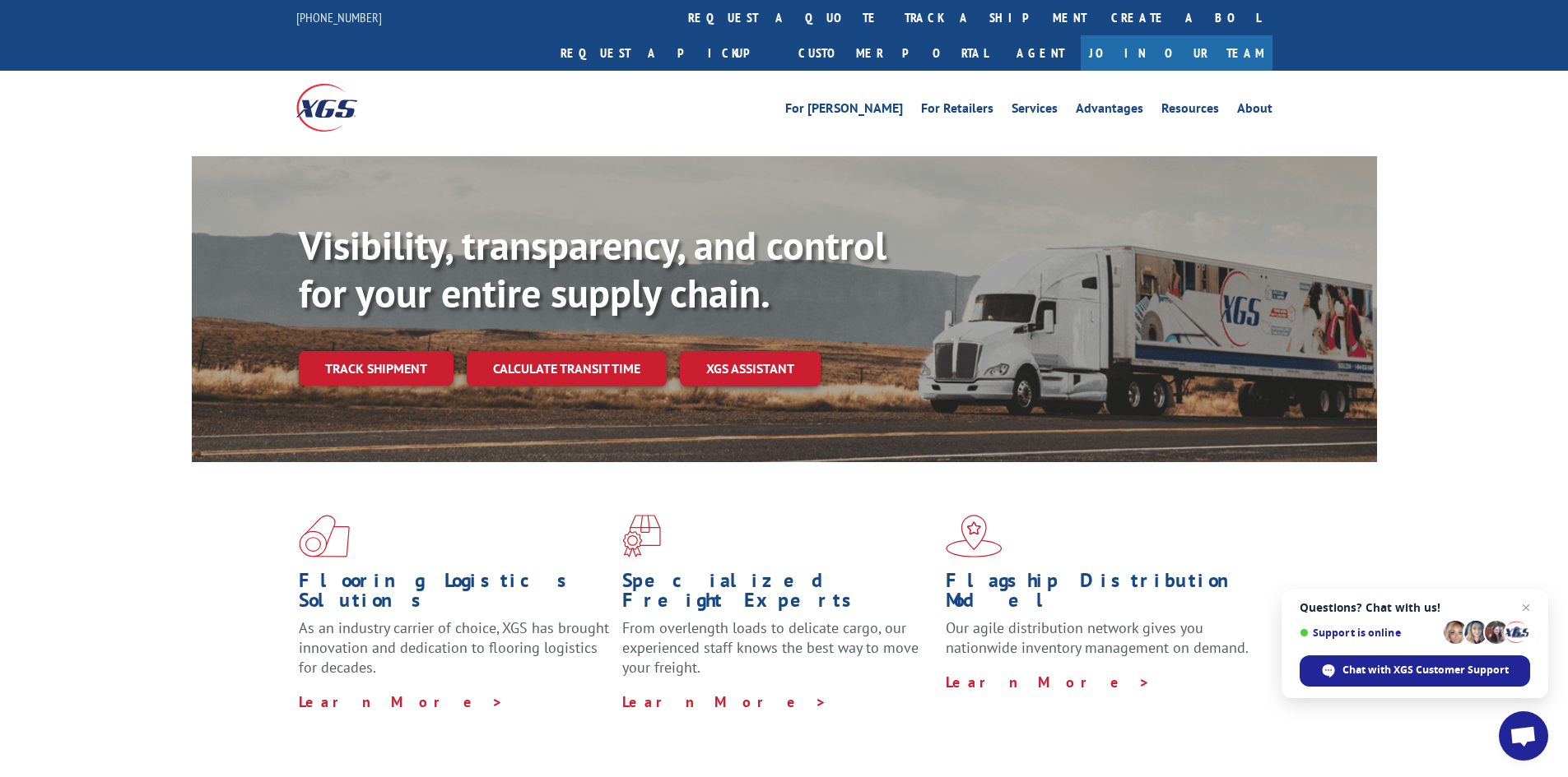
drag, startPoint x: 375, startPoint y: 327, endPoint x: 394, endPoint y: 329, distance: 19.1
click at [375, 351] on link "Track shipment" at bounding box center [376, 369] width 155 height 35
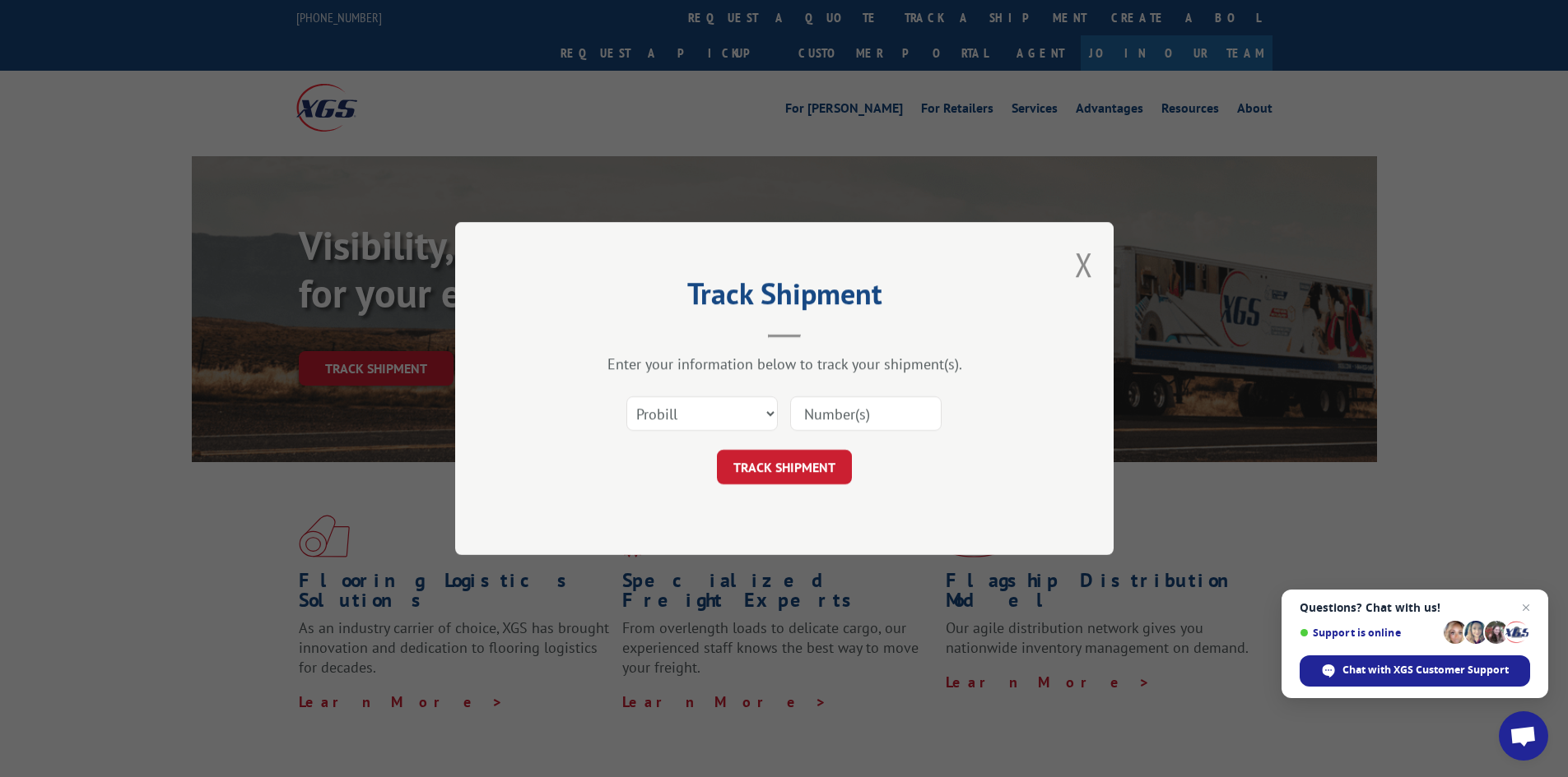
click at [788, 400] on div "Select category... Probill BOL PO" at bounding box center [784, 413] width 494 height 54
drag, startPoint x: 697, startPoint y: 413, endPoint x: 698, endPoint y: 423, distance: 10.0
click at [697, 415] on select "Select category... Probill BOL PO" at bounding box center [702, 414] width 151 height 35
select select "bol"
click at [627, 397] on select "Select category... Probill BOL PO" at bounding box center [702, 414] width 151 height 35
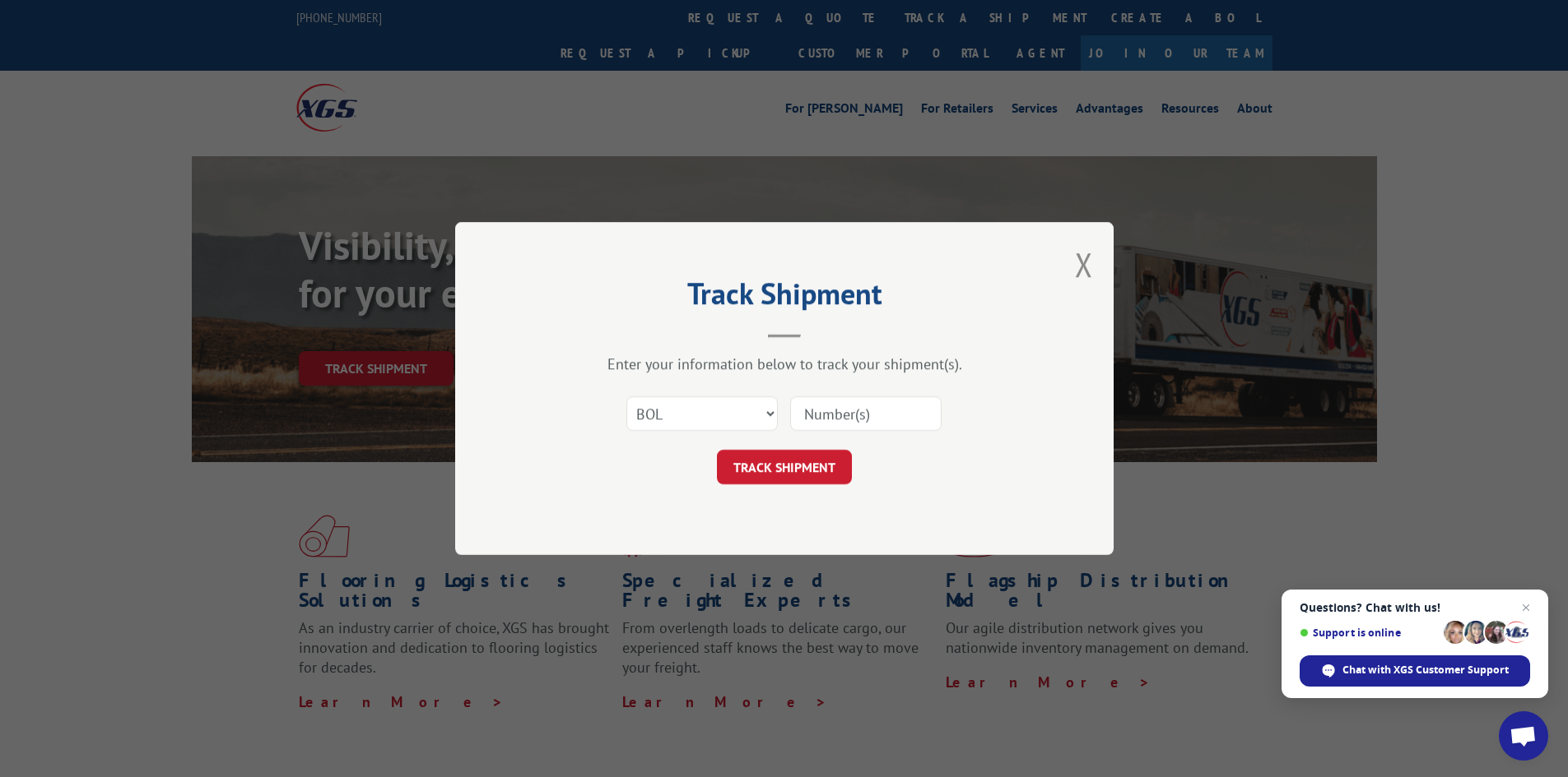
drag, startPoint x: 880, startPoint y: 408, endPoint x: 887, endPoint y: 416, distance: 10.6
click at [884, 415] on input at bounding box center [866, 414] width 151 height 35
type input "2861225"
click button "TRACK SHIPMENT" at bounding box center [784, 468] width 135 height 35
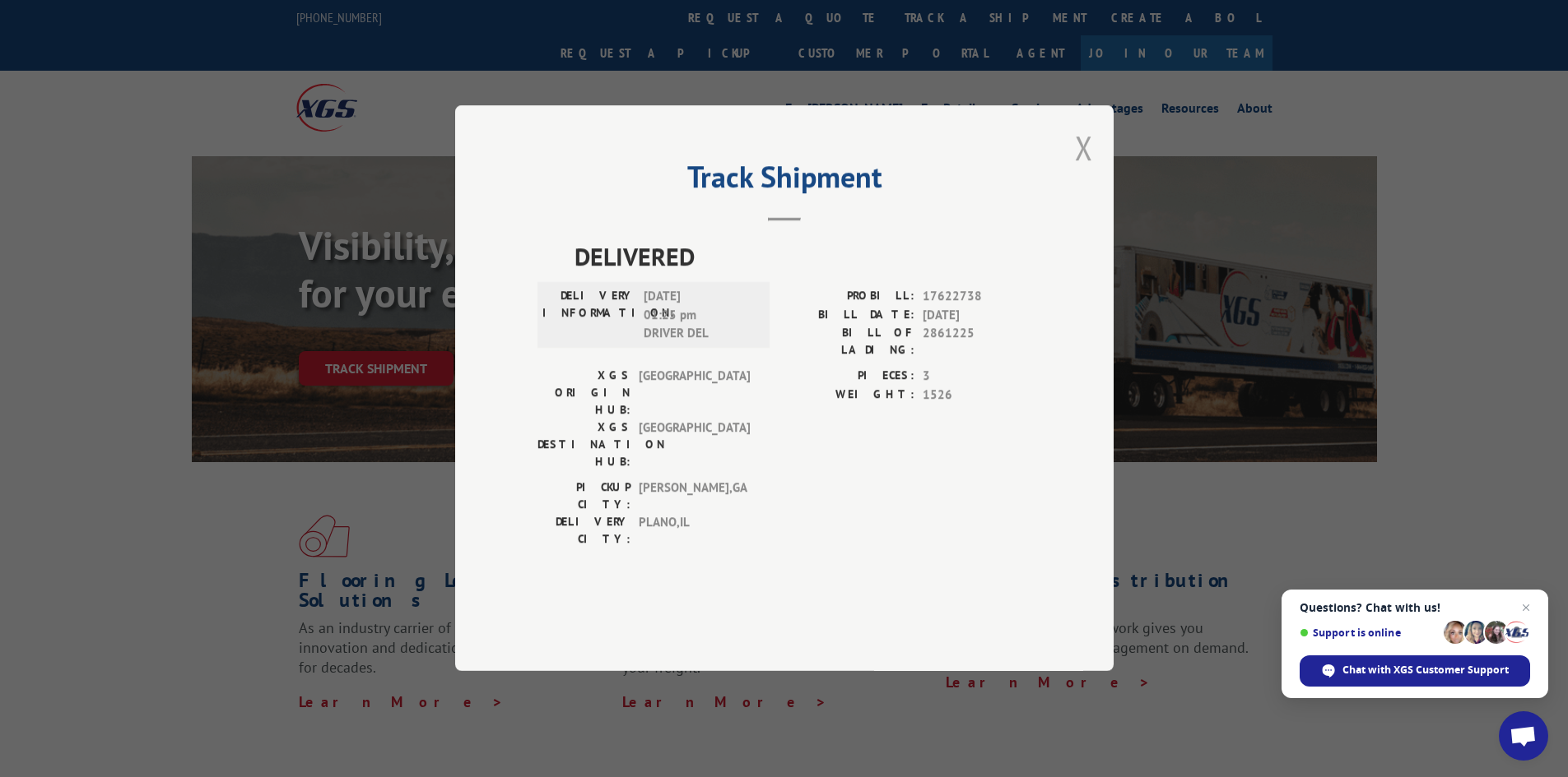
click at [1075, 170] on button "Close modal" at bounding box center [1084, 147] width 18 height 43
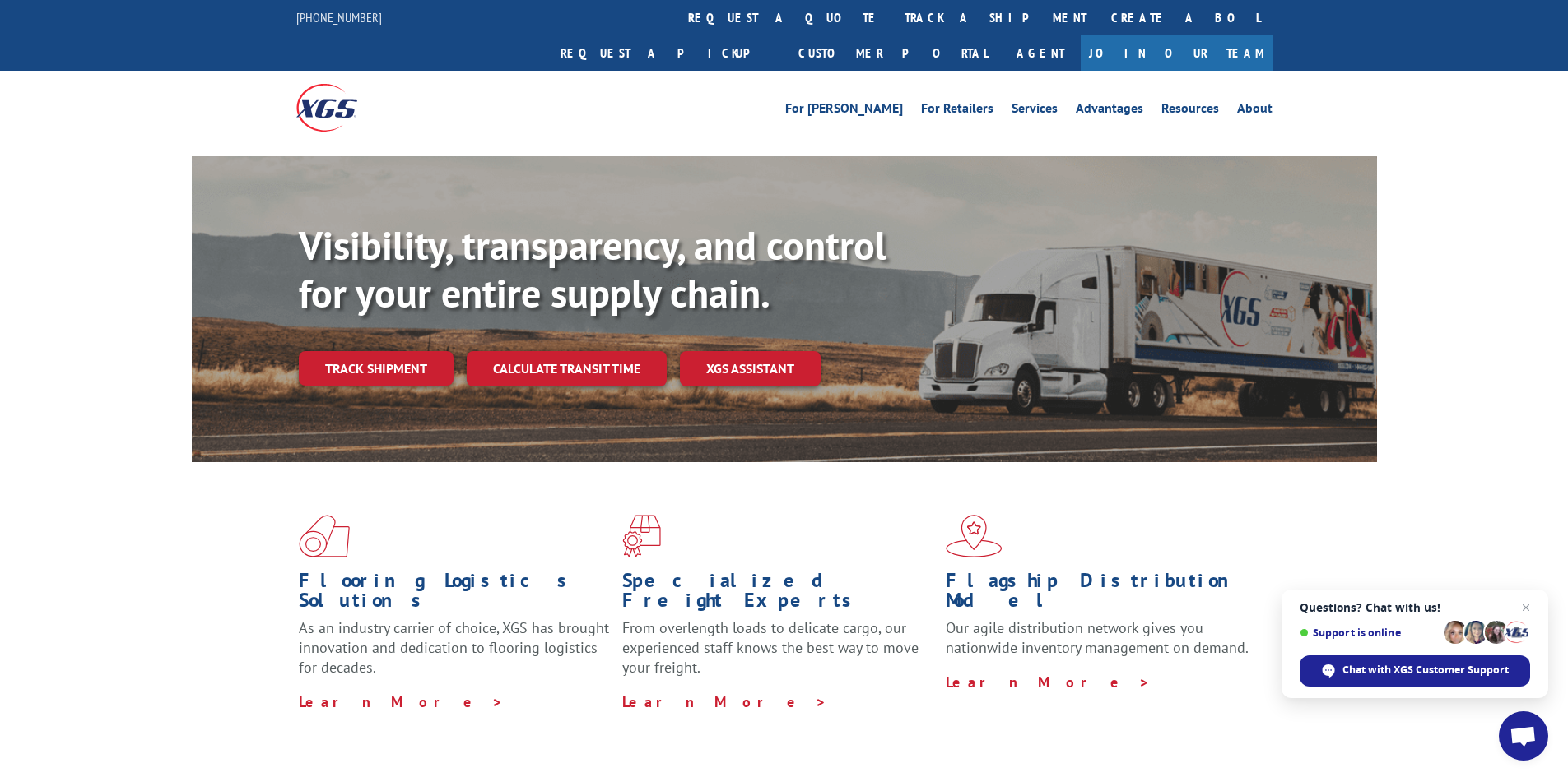
click at [412, 314] on div "Visibility, transparency, and control for your entire supply chain. Track shipm…" at bounding box center [837, 337] width 1078 height 230
click at [412, 351] on link "Track shipment" at bounding box center [376, 369] width 155 height 35
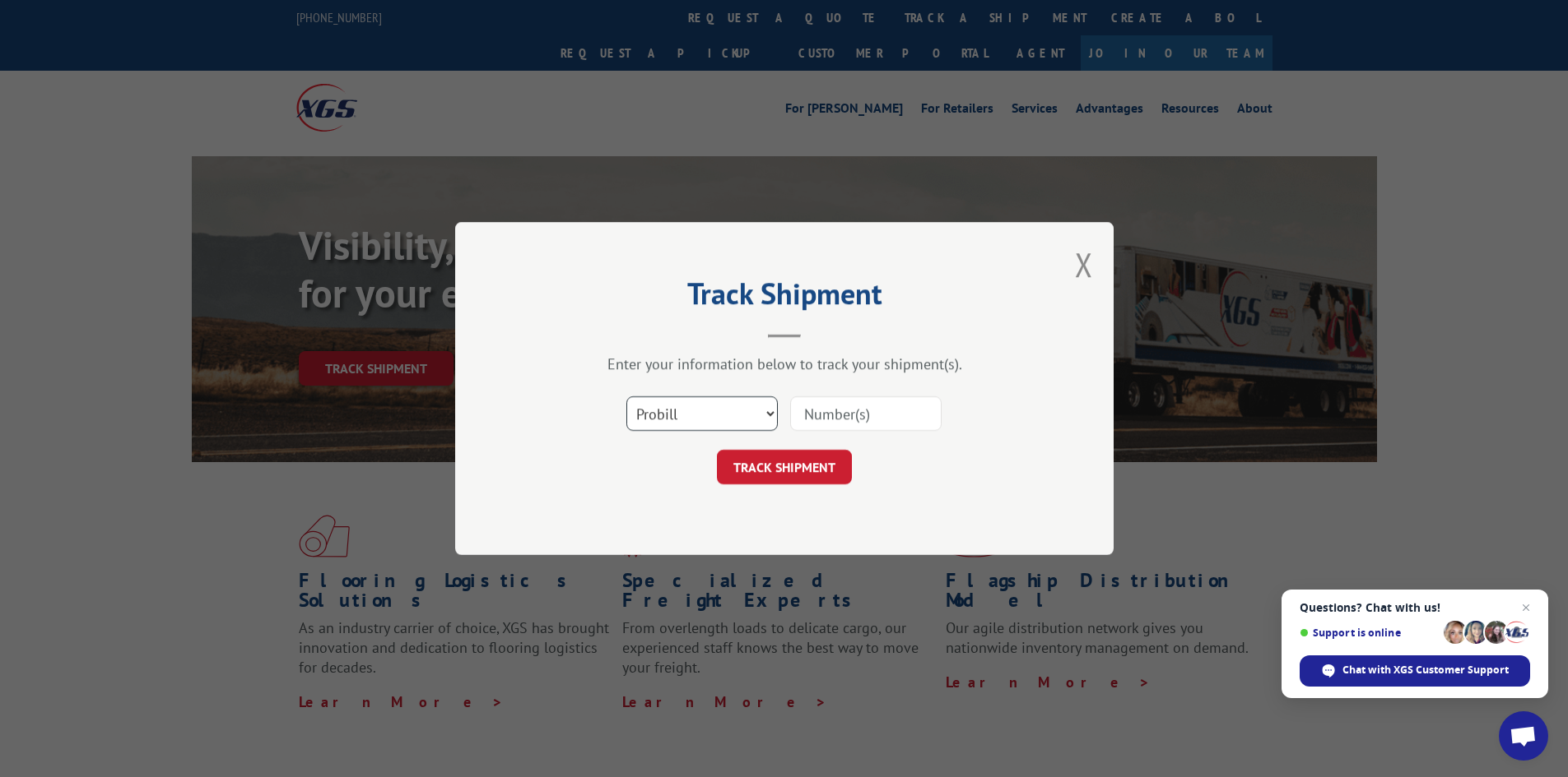
drag, startPoint x: 668, startPoint y: 405, endPoint x: 676, endPoint y: 429, distance: 25.3
click at [669, 407] on select "Select category... Probill BOL PO" at bounding box center [702, 414] width 151 height 35
select select "bol"
click at [627, 397] on select "Select category... Probill BOL PO" at bounding box center [702, 414] width 151 height 35
drag, startPoint x: 847, startPoint y: 406, endPoint x: 848, endPoint y: 423, distance: 17.0
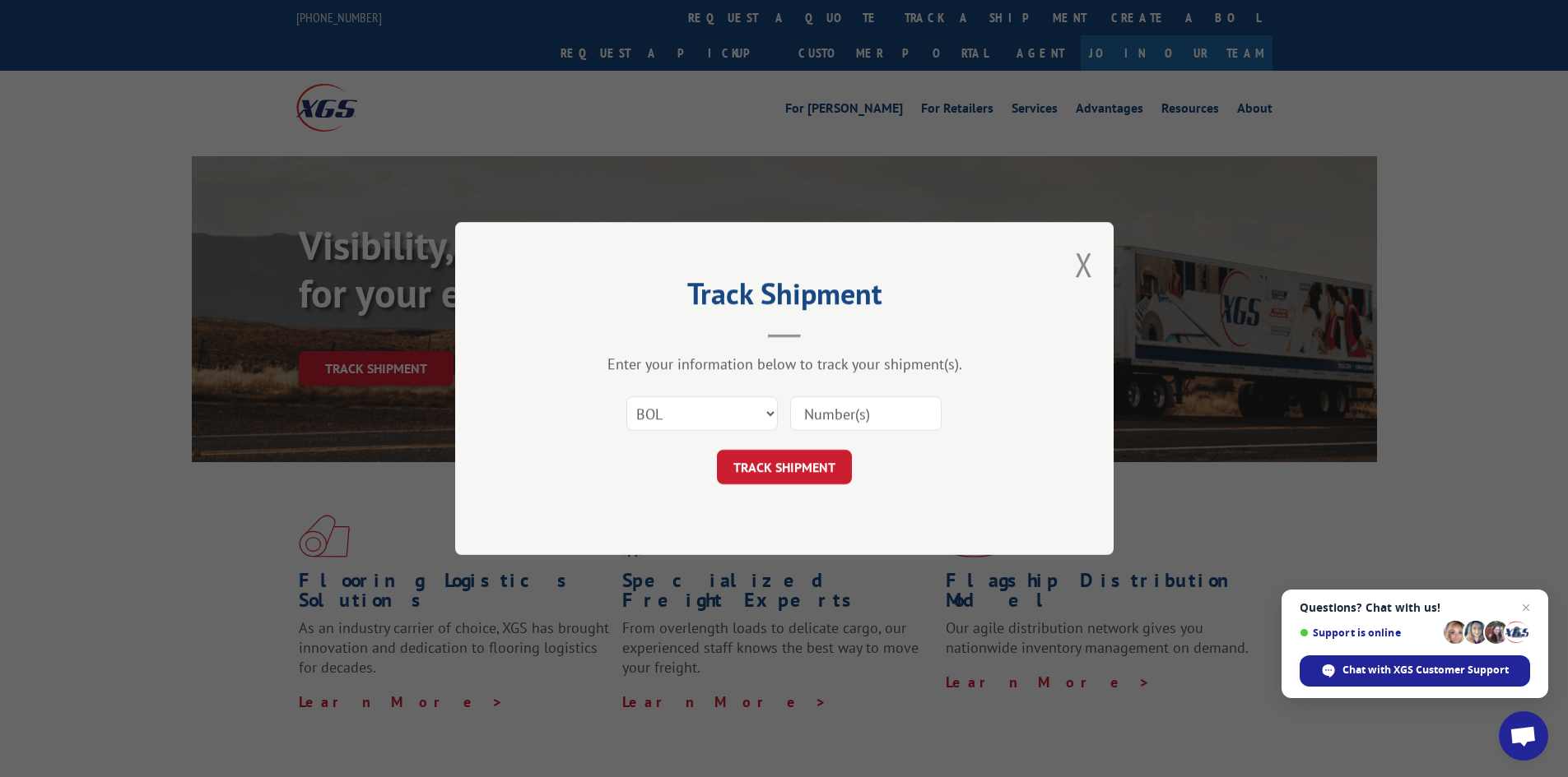
click at [848, 423] on input at bounding box center [866, 414] width 151 height 35
type input "285936"
click button "TRACK SHIPMENT" at bounding box center [784, 468] width 135 height 35
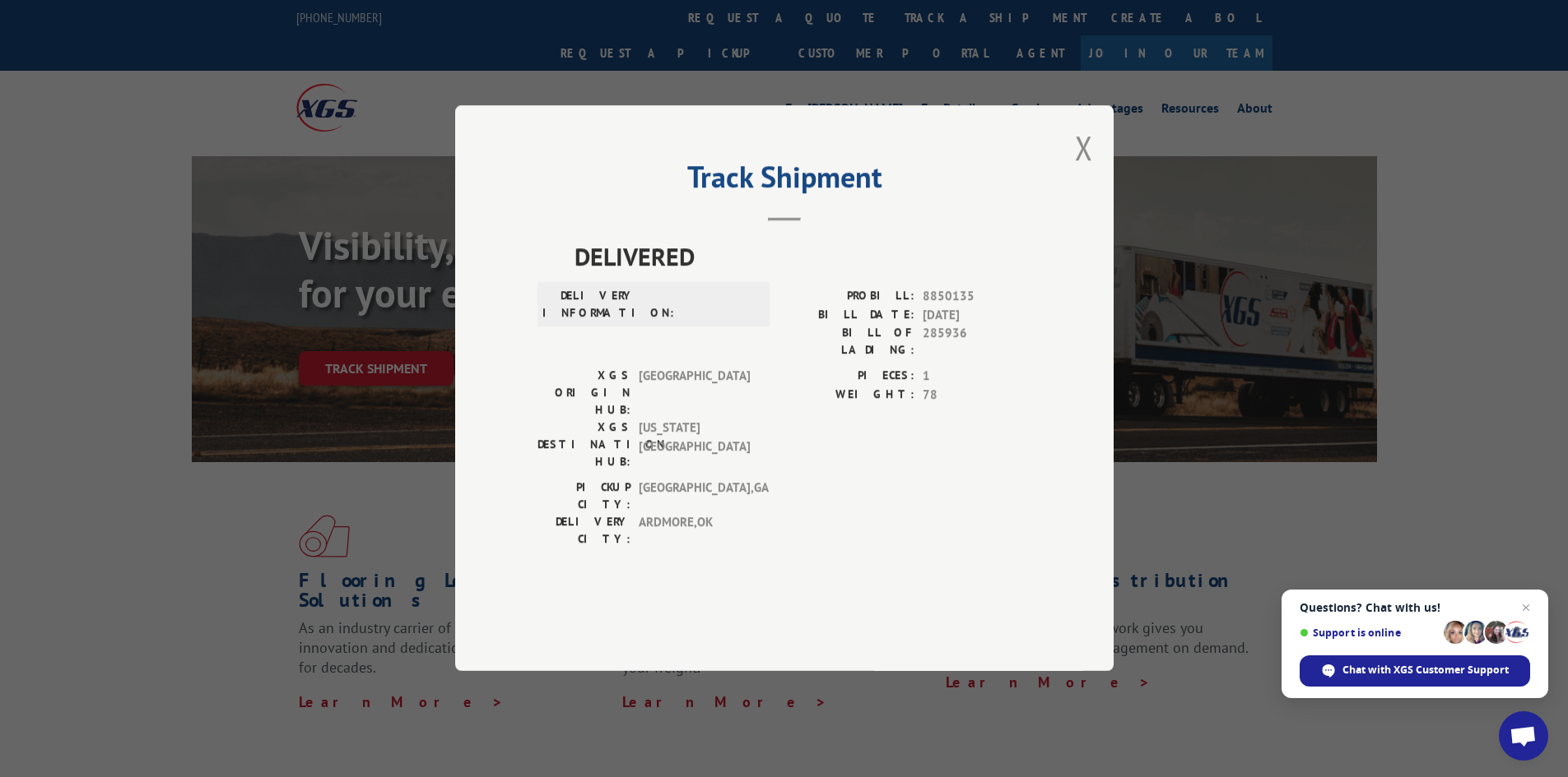
click at [1100, 206] on div "Track Shipment DELIVERED DELIVERY INFORMATION: PROBILL: 8850135 BILL DATE: [DAT…" at bounding box center [784, 388] width 658 height 566
click at [1089, 170] on button "Close modal" at bounding box center [1084, 147] width 18 height 43
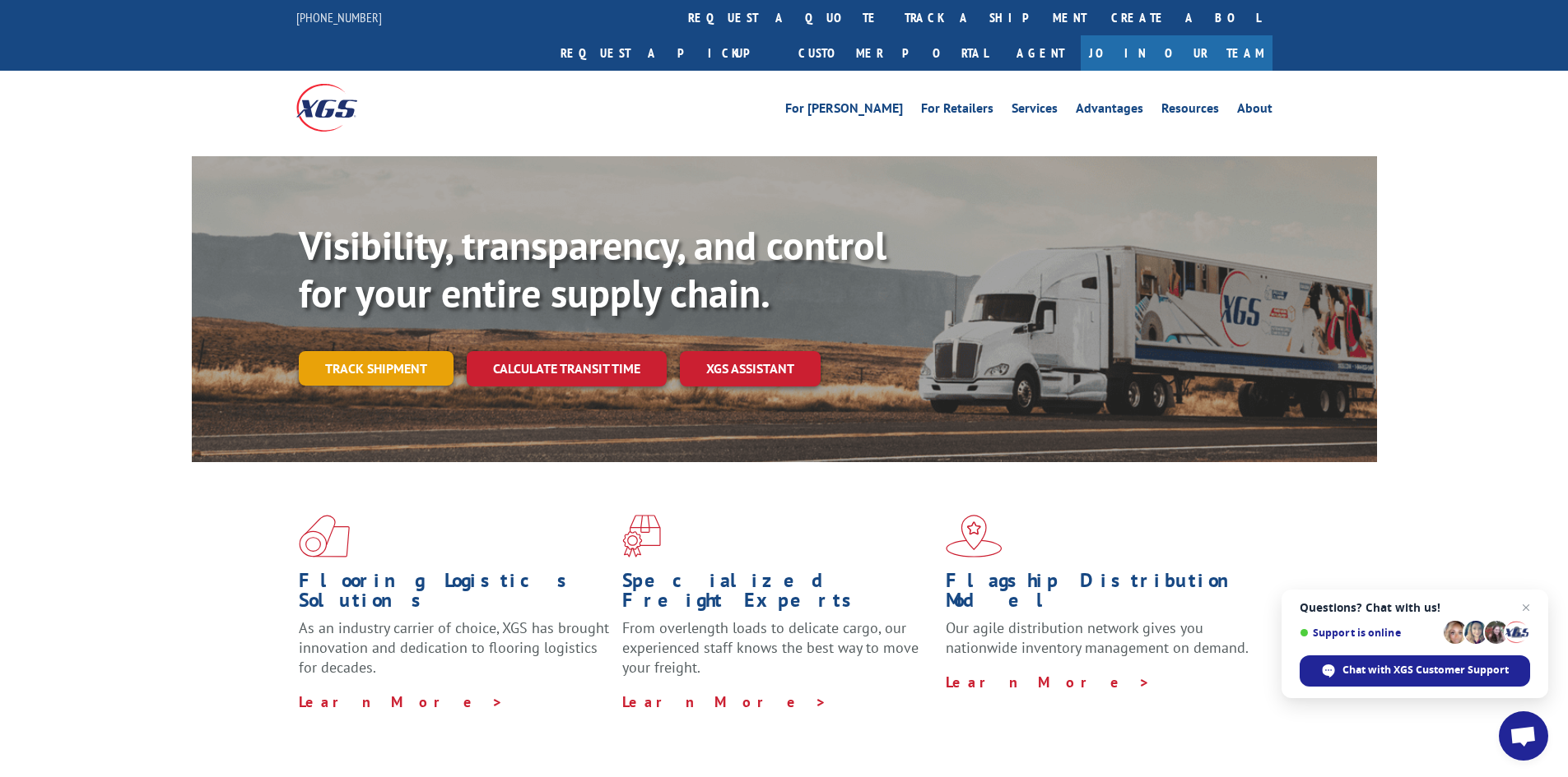
click at [401, 351] on link "Track shipment" at bounding box center [376, 369] width 155 height 35
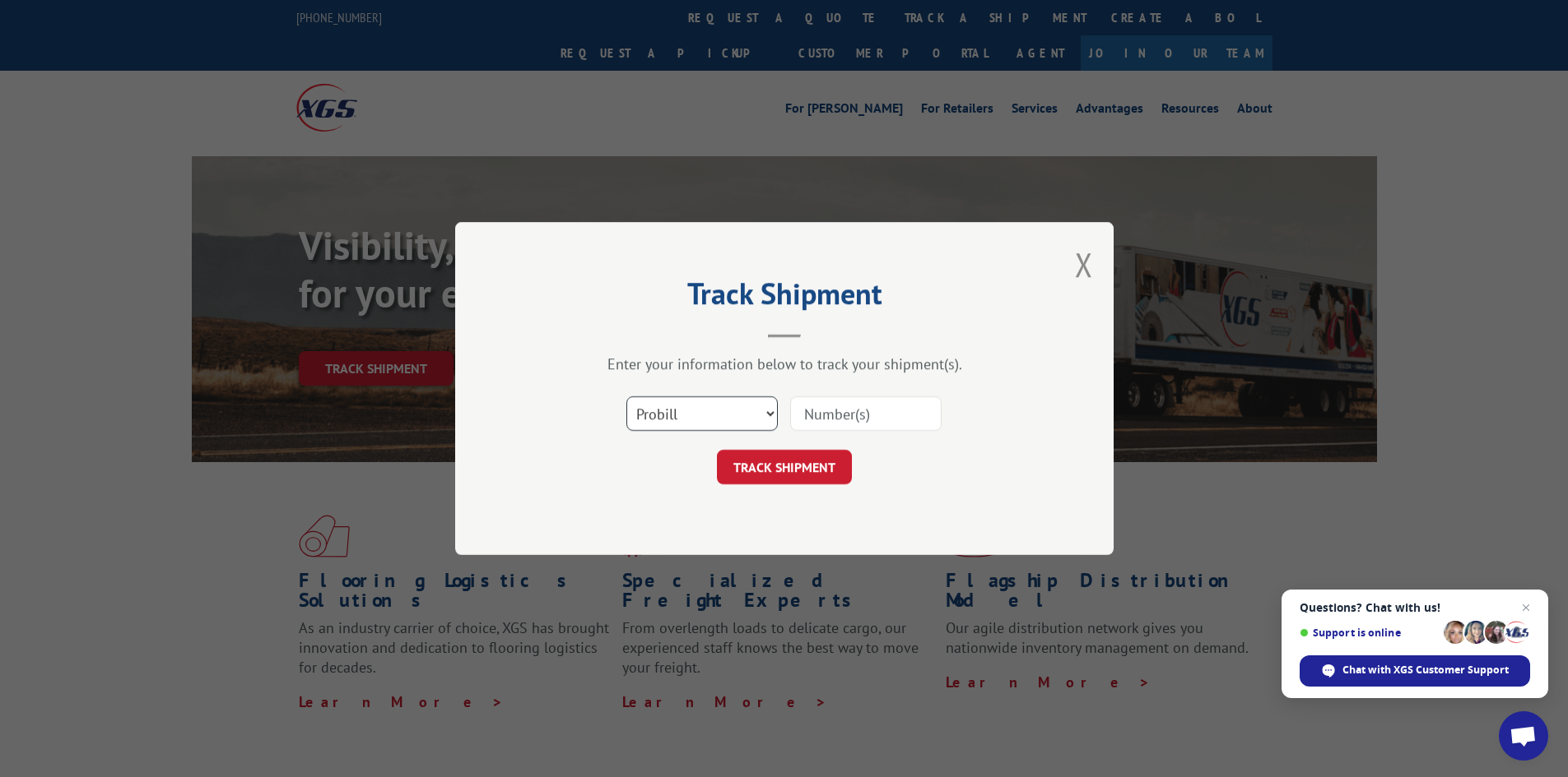
click at [708, 412] on select "Select category... Probill BOL PO" at bounding box center [702, 414] width 151 height 35
select select "bol"
click at [627, 397] on select "Select category... Probill BOL PO" at bounding box center [702, 414] width 151 height 35
click at [858, 398] on input at bounding box center [866, 414] width 151 height 35
type input "2859436"
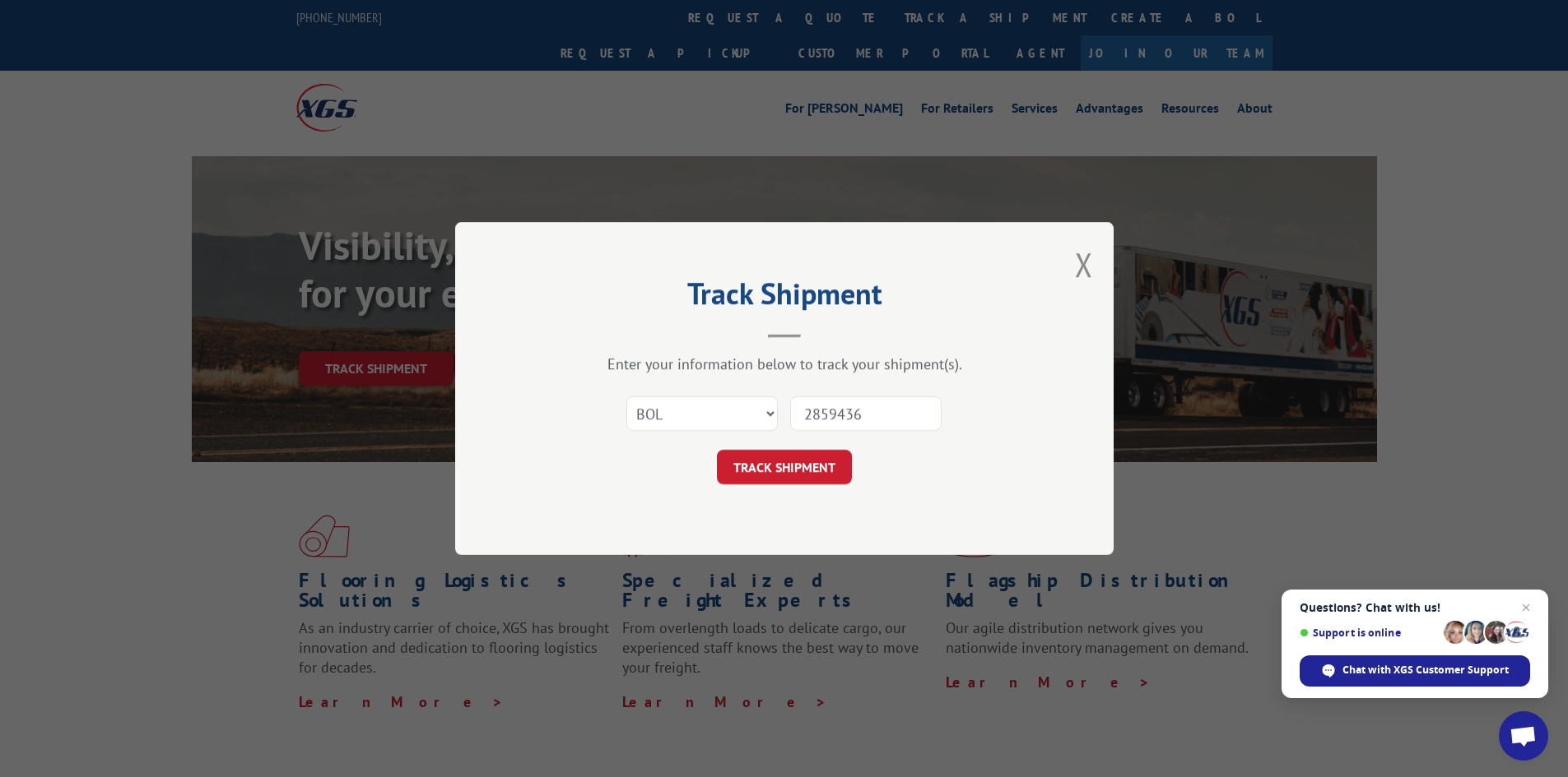
click button "TRACK SHIPMENT" at bounding box center [784, 468] width 135 height 35
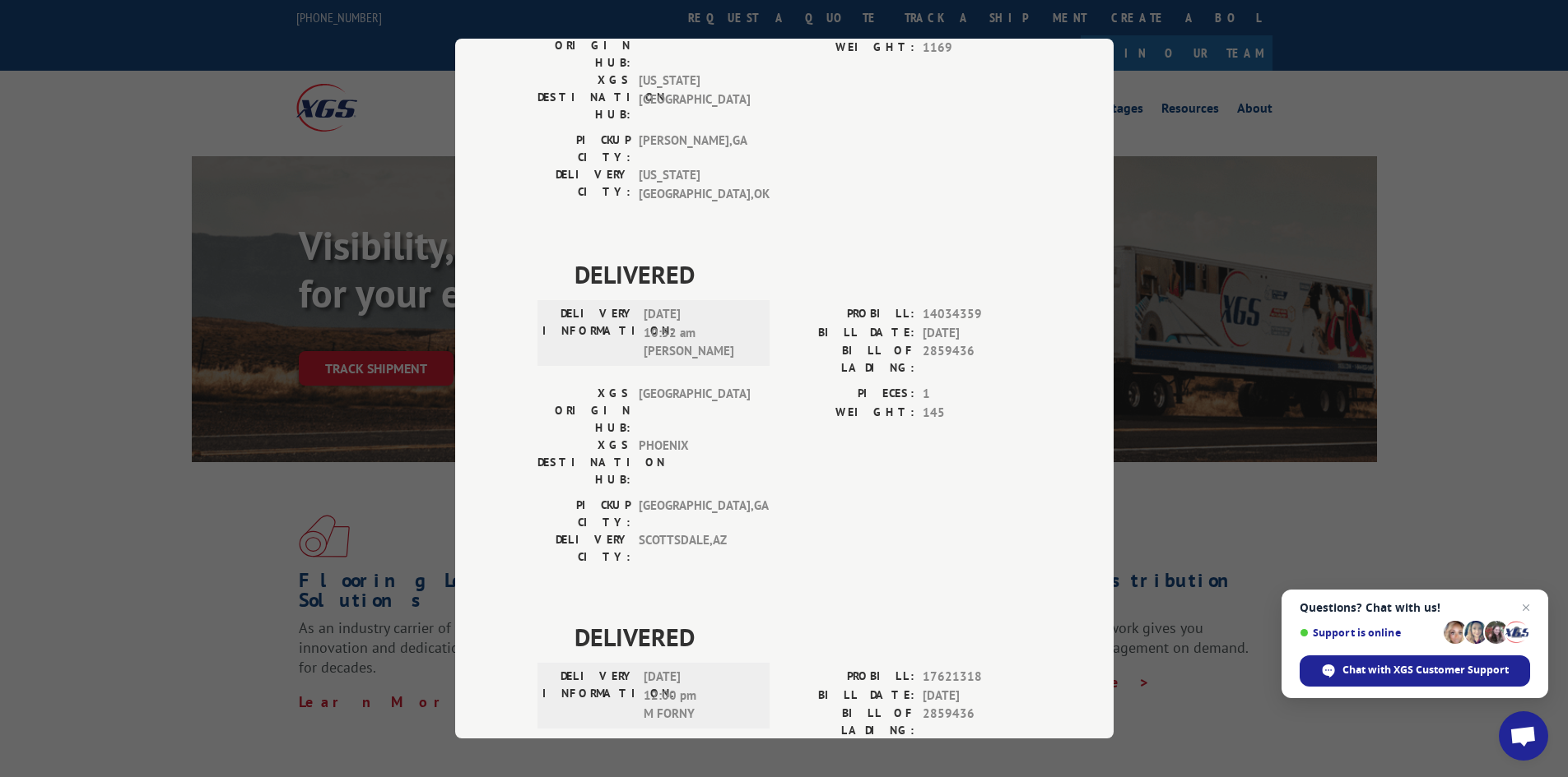
scroll to position [310, 0]
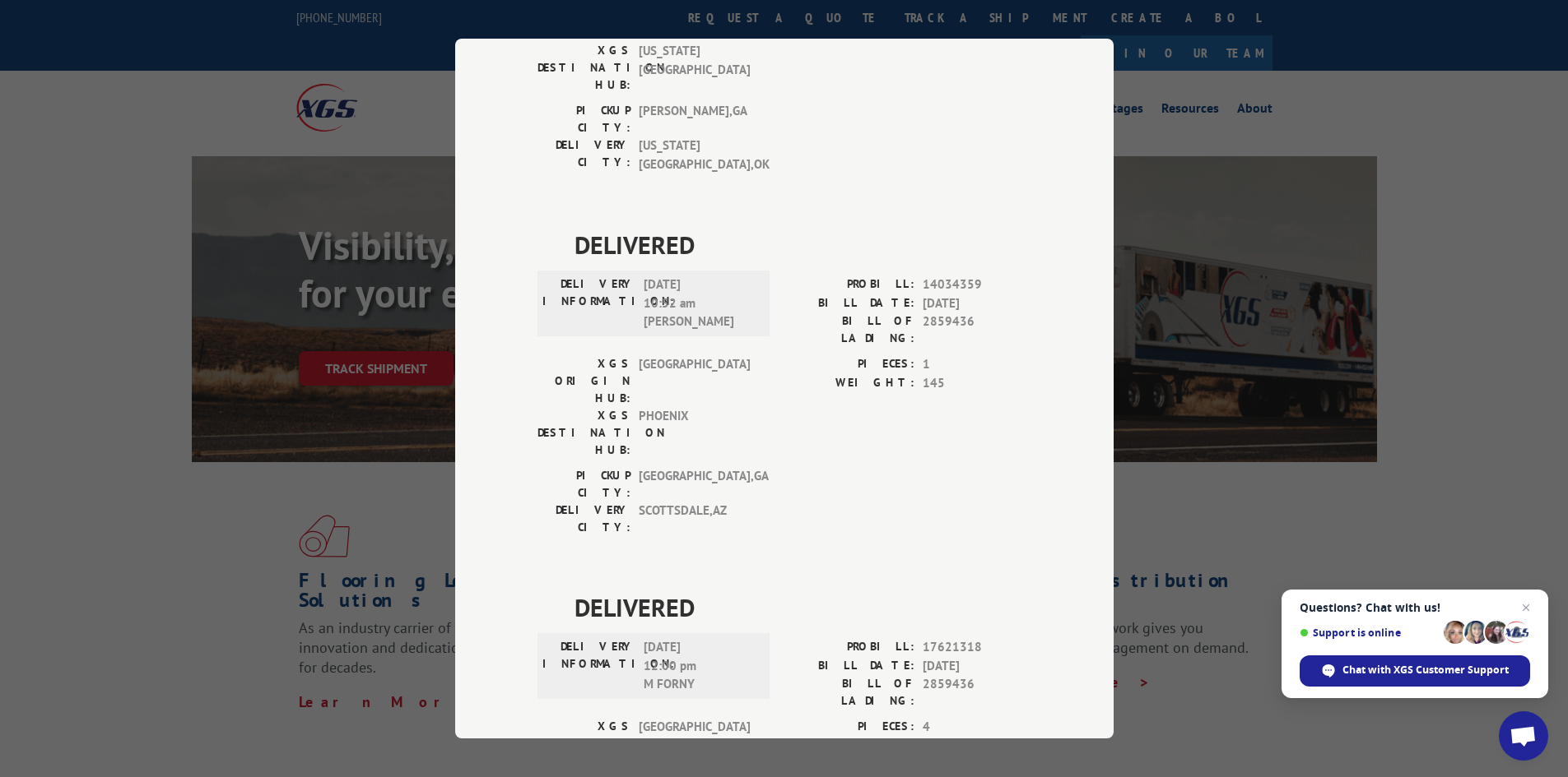
click at [989, 226] on span "DELIVERED" at bounding box center [802, 245] width 457 height 37
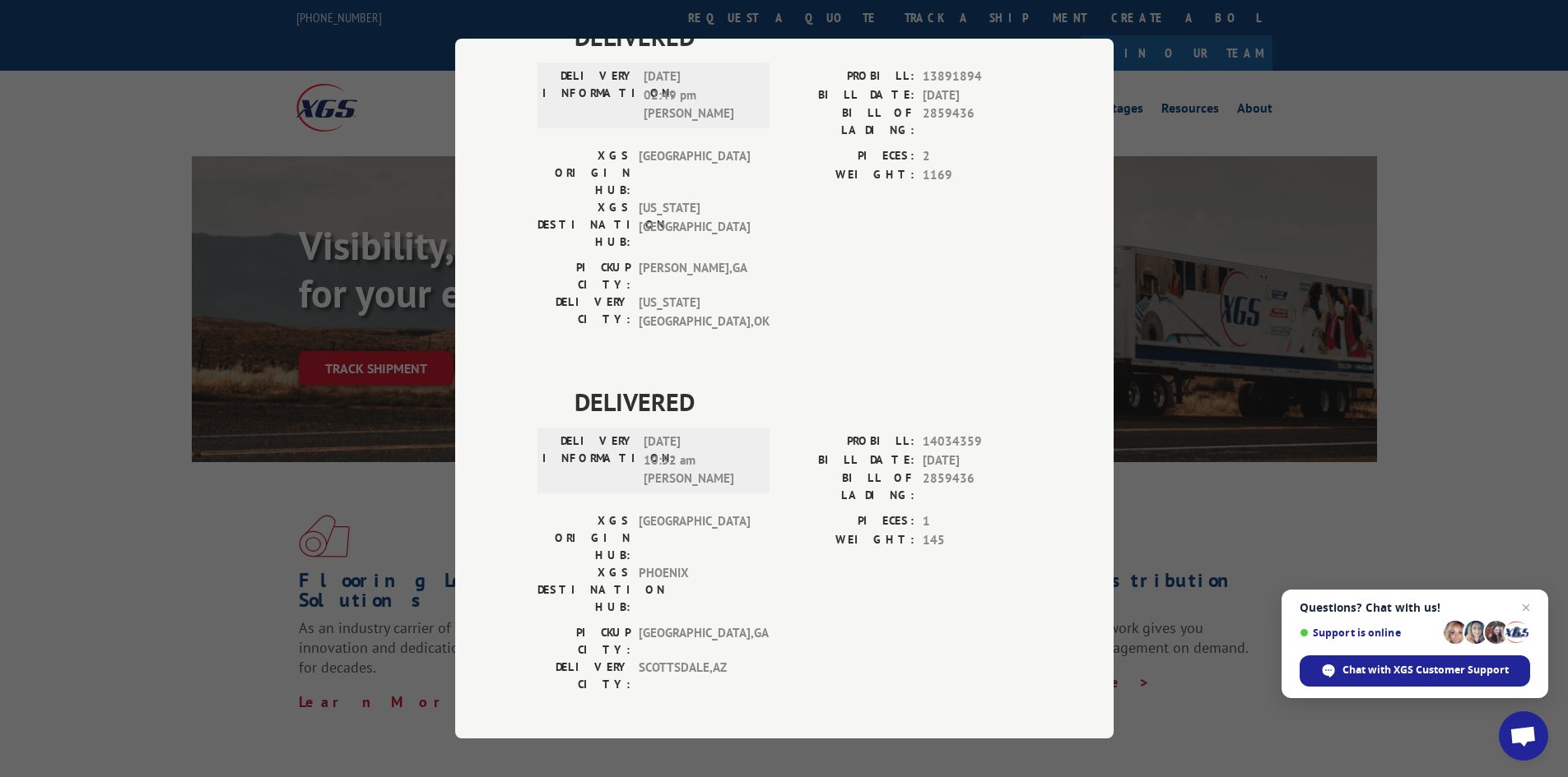
scroll to position [0, 0]
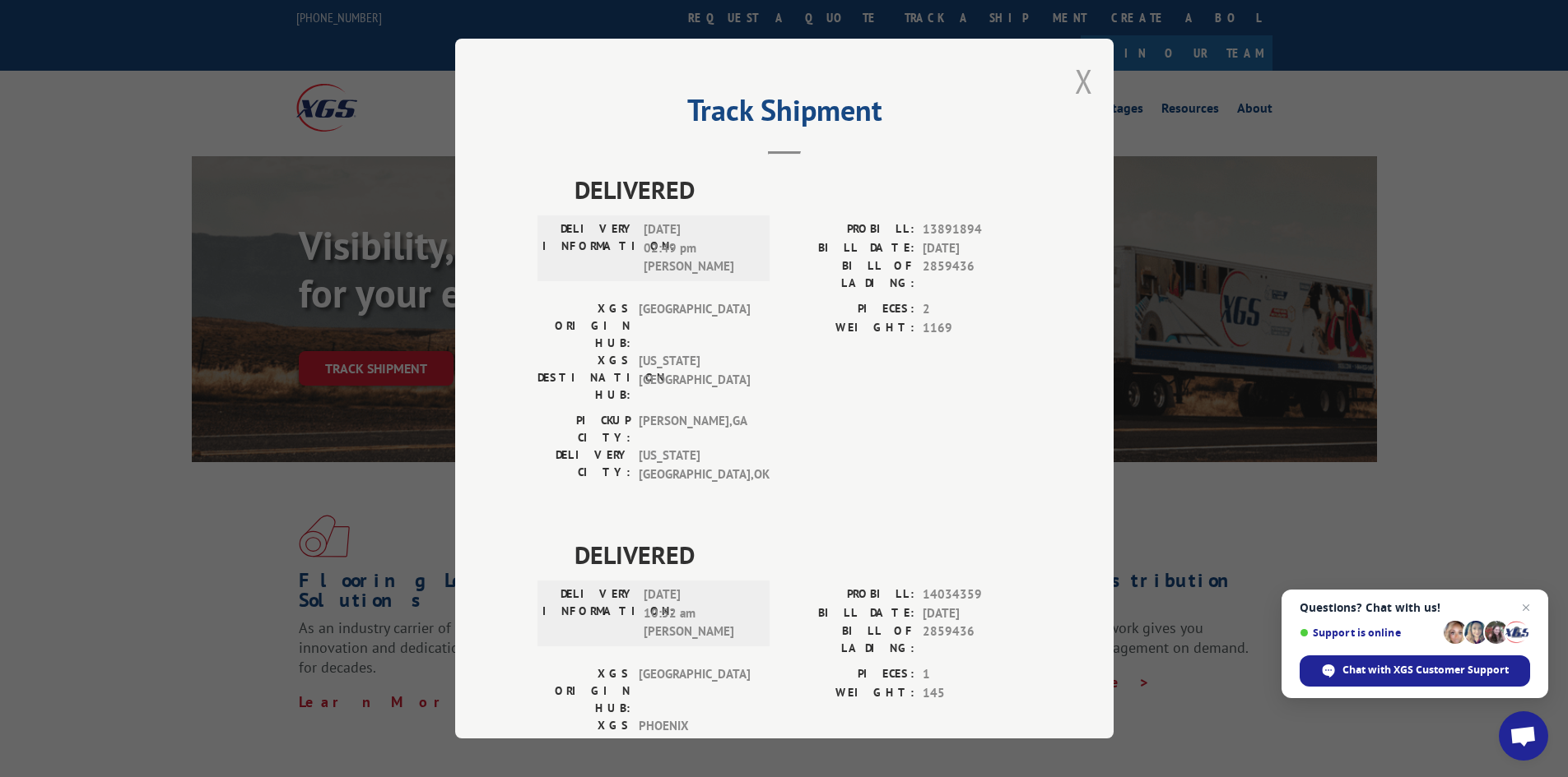
click at [1080, 91] on button "Close modal" at bounding box center [1084, 81] width 18 height 43
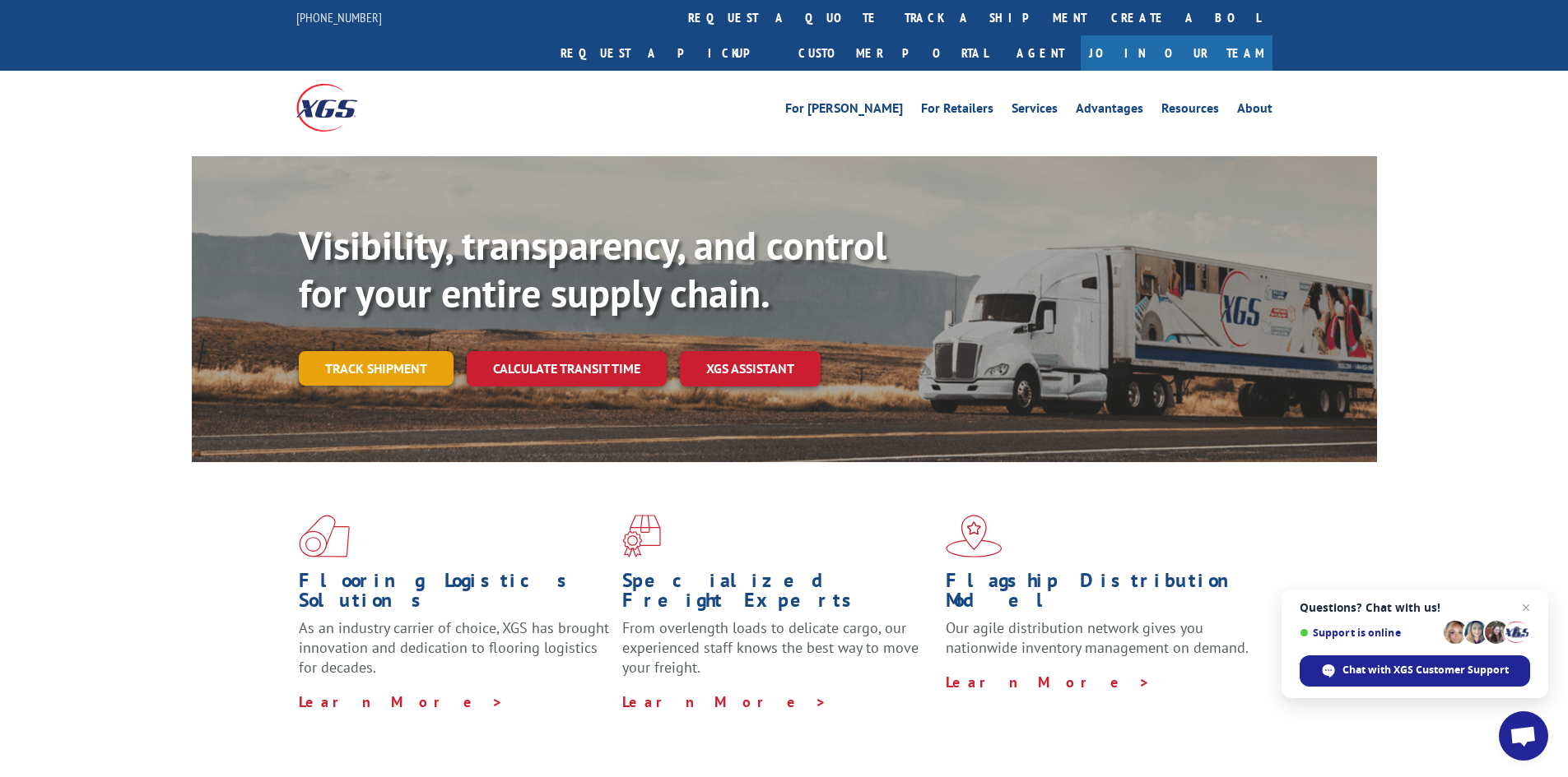
click at [332, 351] on link "Track shipment" at bounding box center [376, 369] width 155 height 35
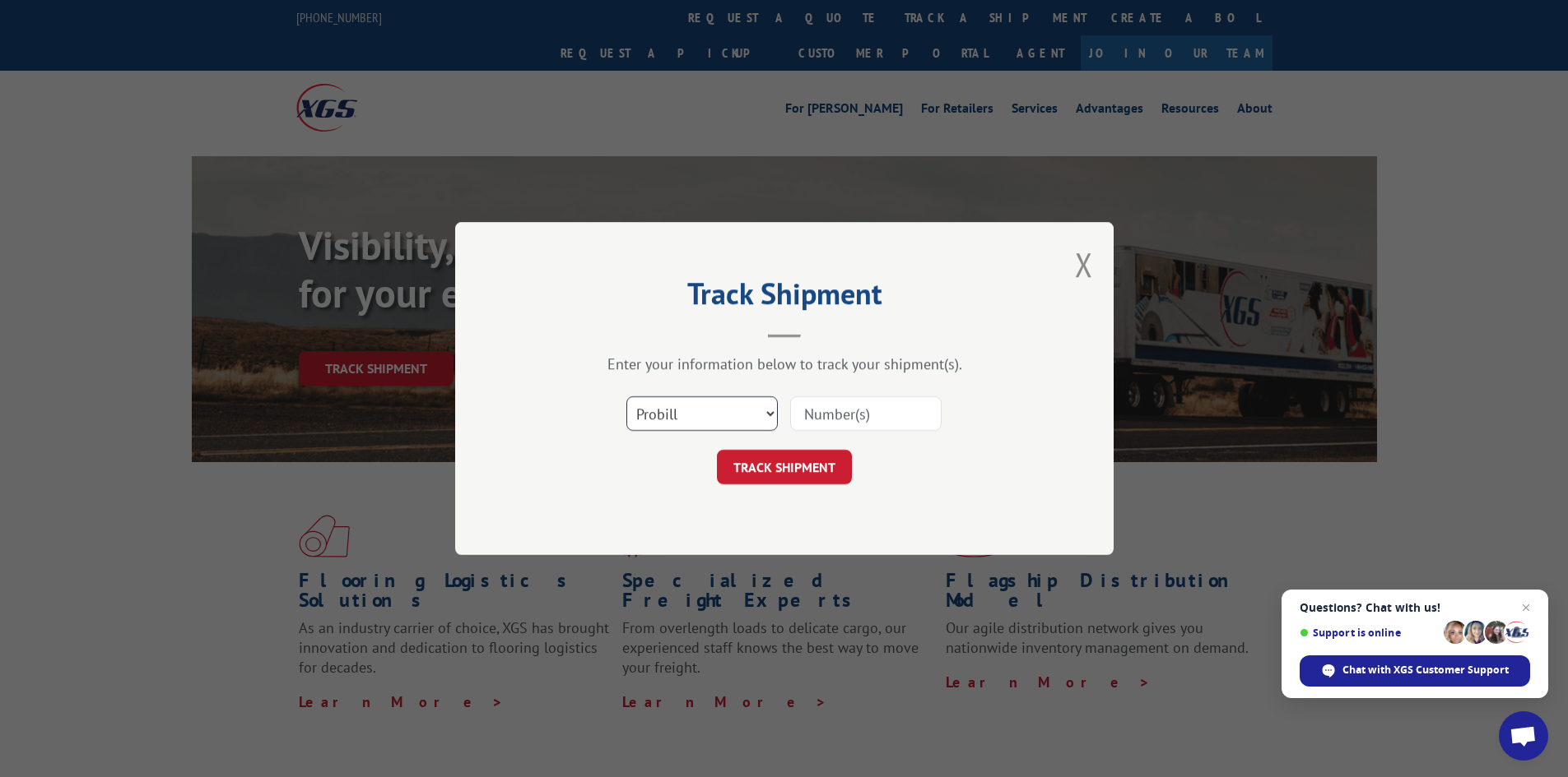
drag, startPoint x: 682, startPoint y: 403, endPoint x: 690, endPoint y: 405, distance: 8.2
click at [690, 405] on select "Select category... Probill BOL PO" at bounding box center [702, 414] width 151 height 35
select select "bol"
click at [627, 397] on select "Select category... Probill BOL PO" at bounding box center [702, 414] width 151 height 35
click at [837, 410] on input at bounding box center [866, 414] width 151 height 35
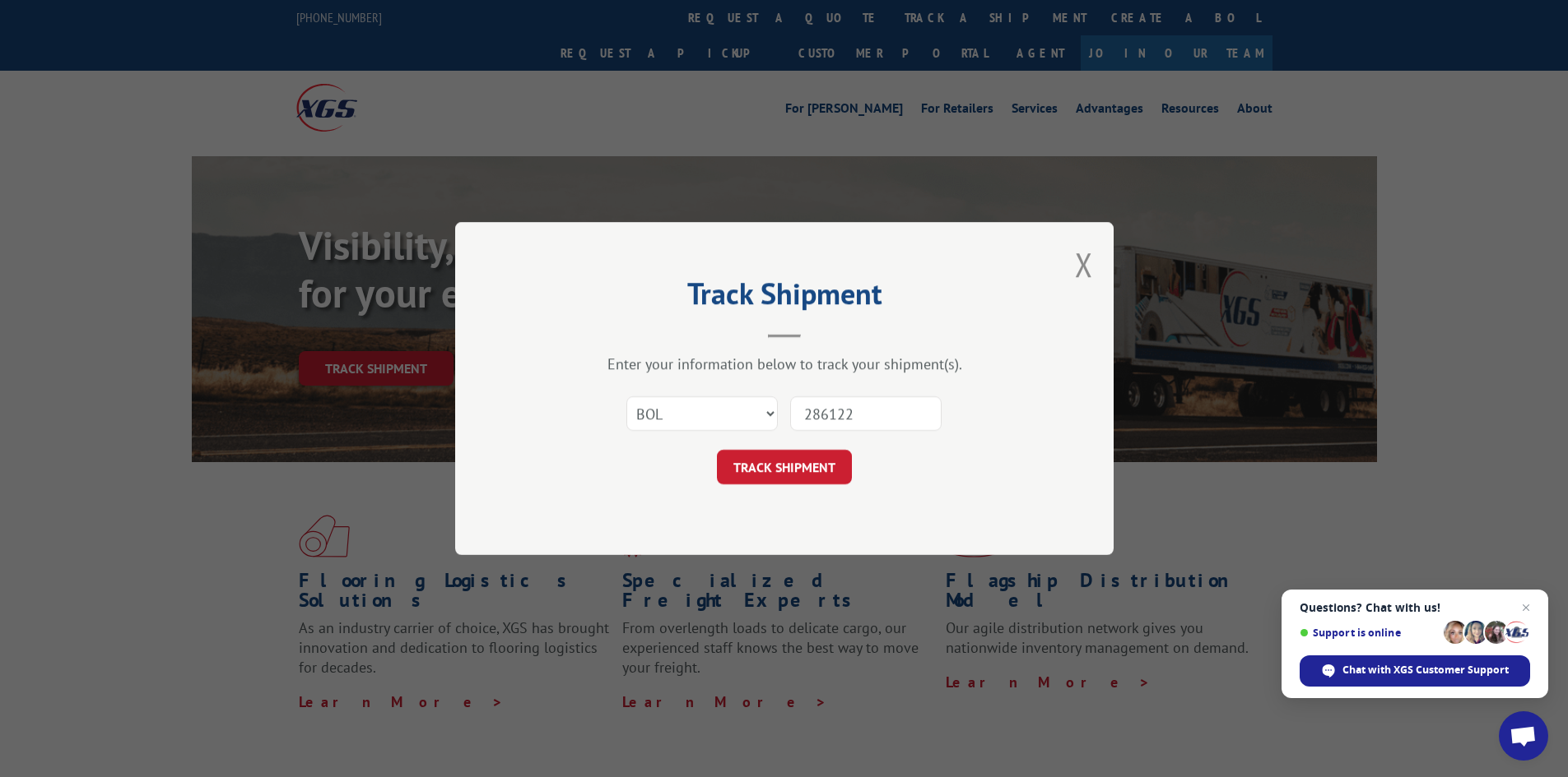
type input "2861226"
click button "TRACK SHIPMENT" at bounding box center [784, 468] width 135 height 35
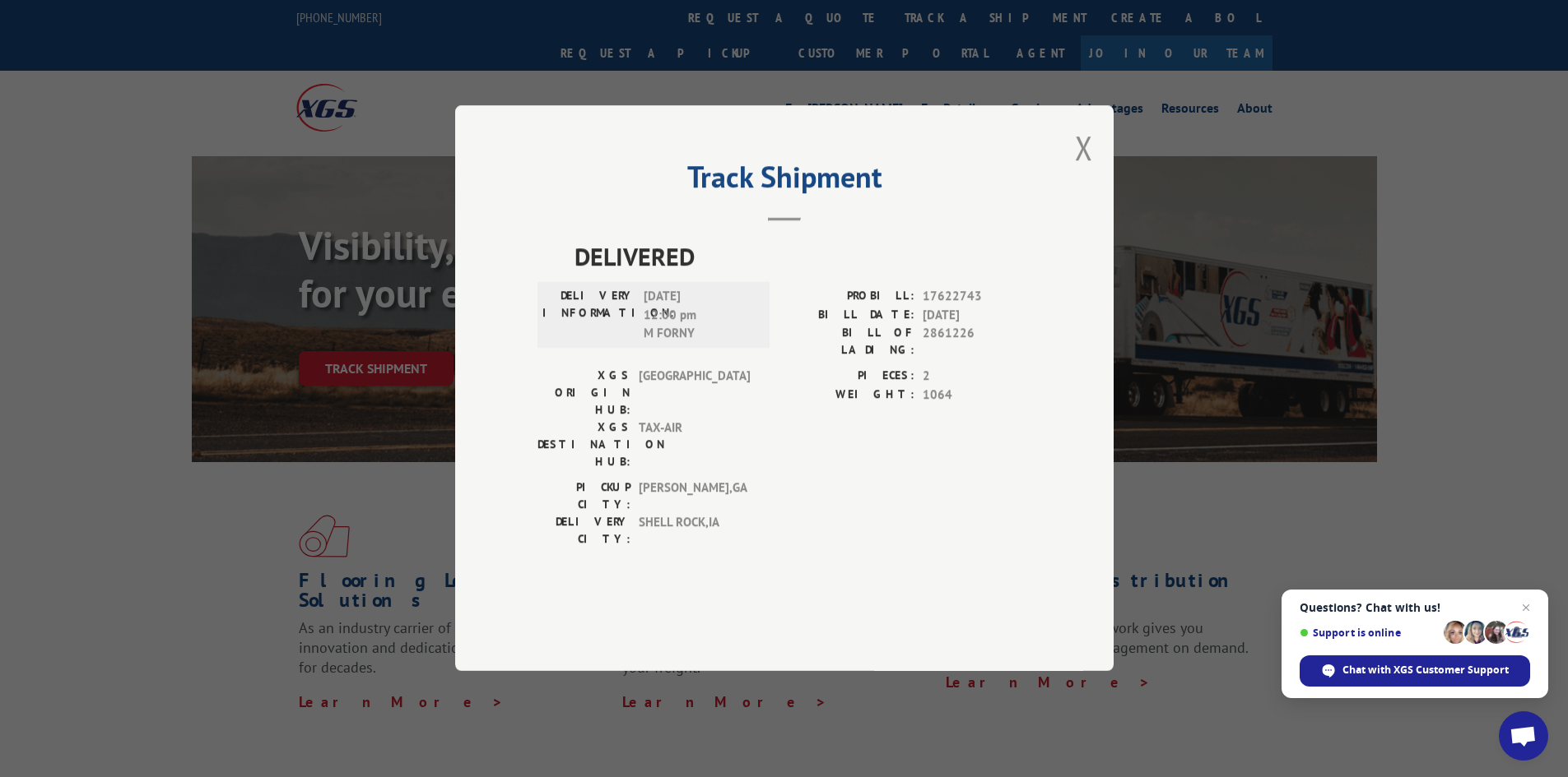
click at [1094, 199] on div "Track Shipment DELIVERED DELIVERY INFORMATION: [DATE] 12:00 pm M FORNY PROBILL:…" at bounding box center [784, 388] width 658 height 566
click at [1084, 170] on button "Close modal" at bounding box center [1084, 147] width 18 height 43
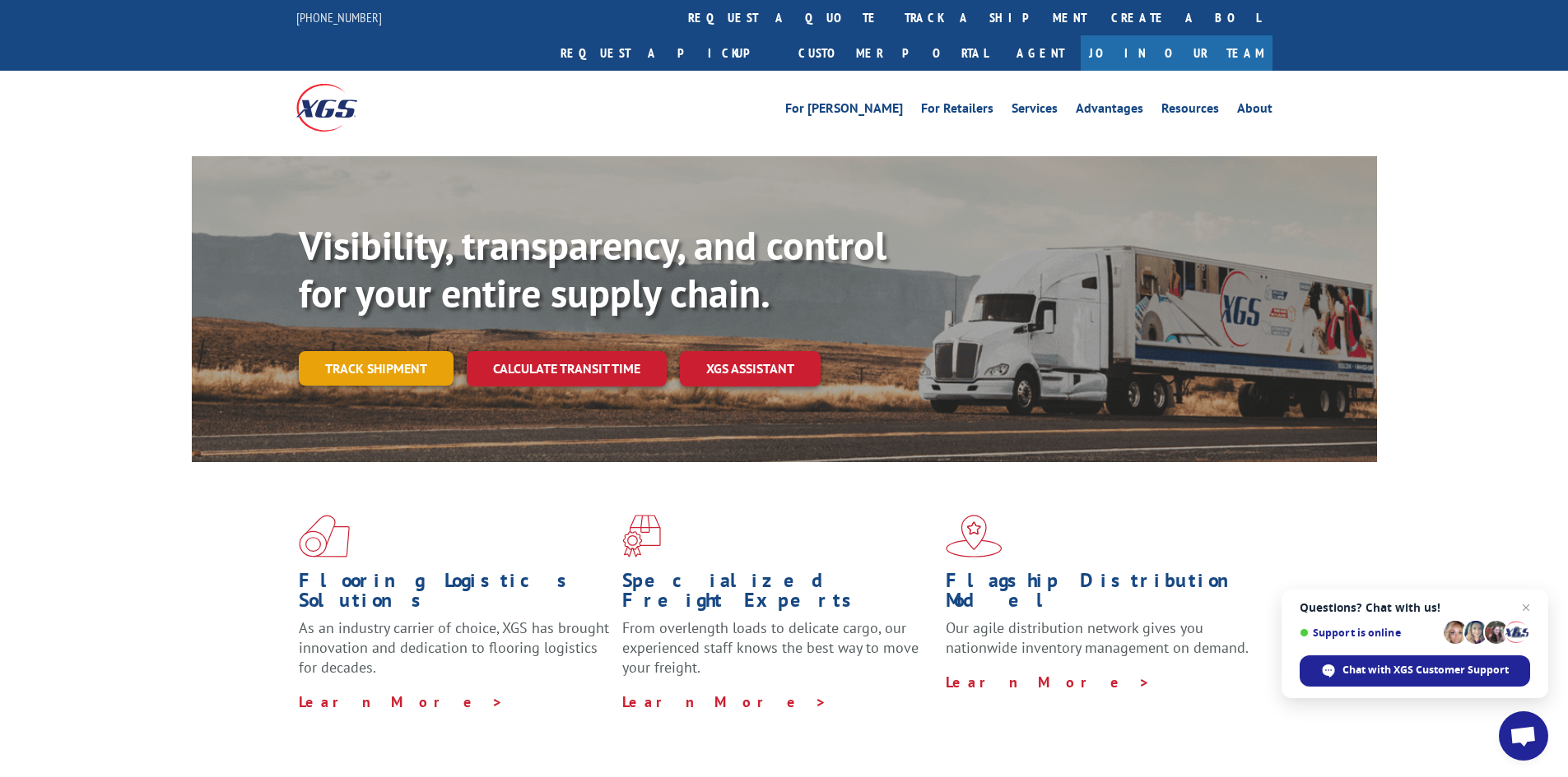
click at [350, 351] on link "Track shipment" at bounding box center [376, 369] width 155 height 35
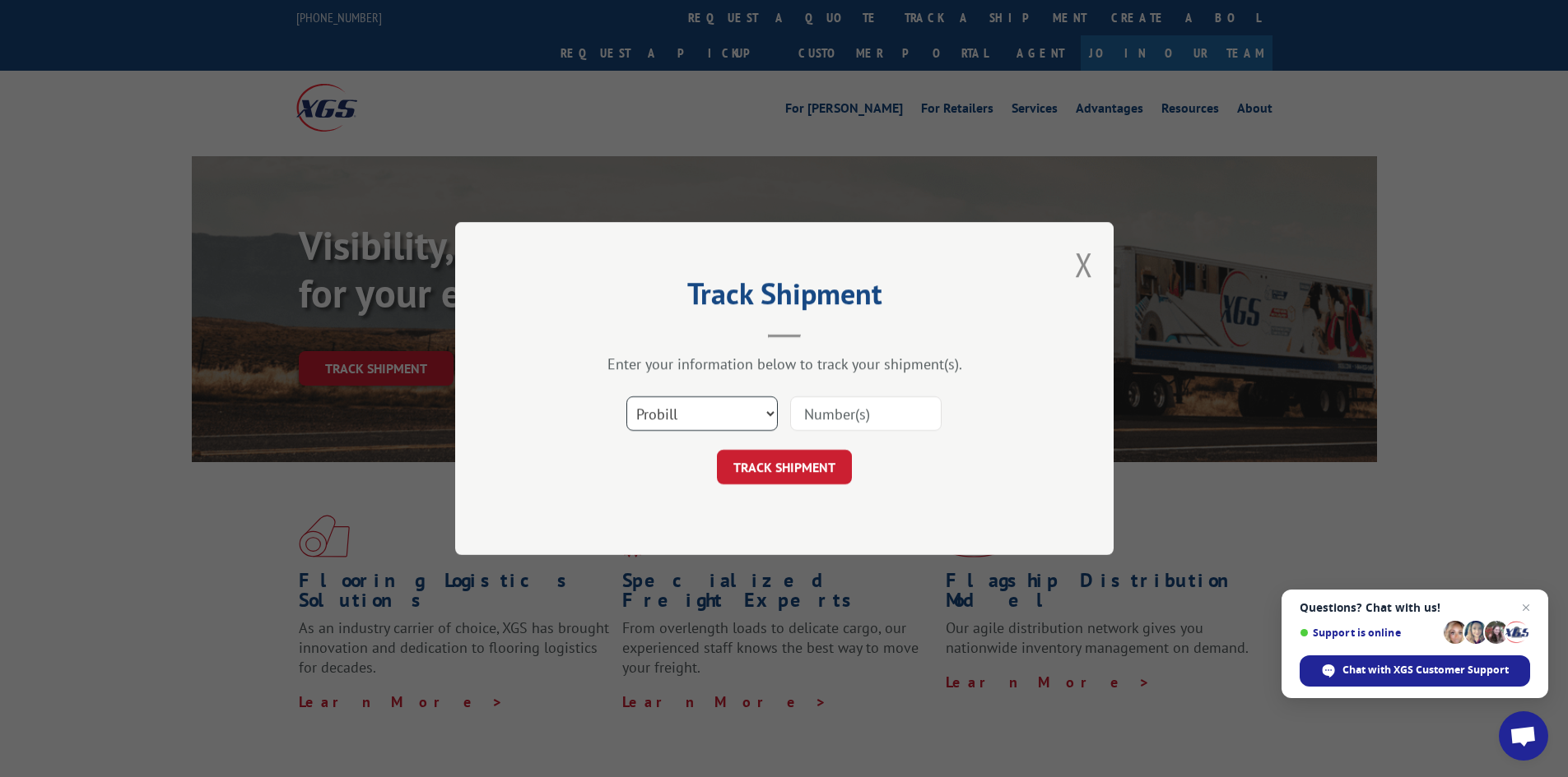
click at [677, 413] on select "Select category... Probill BOL PO" at bounding box center [702, 414] width 151 height 35
select select "bol"
click at [627, 397] on select "Select category... Probill BOL PO" at bounding box center [702, 414] width 151 height 35
click at [840, 404] on input at bounding box center [866, 414] width 151 height 35
type input "2861226"
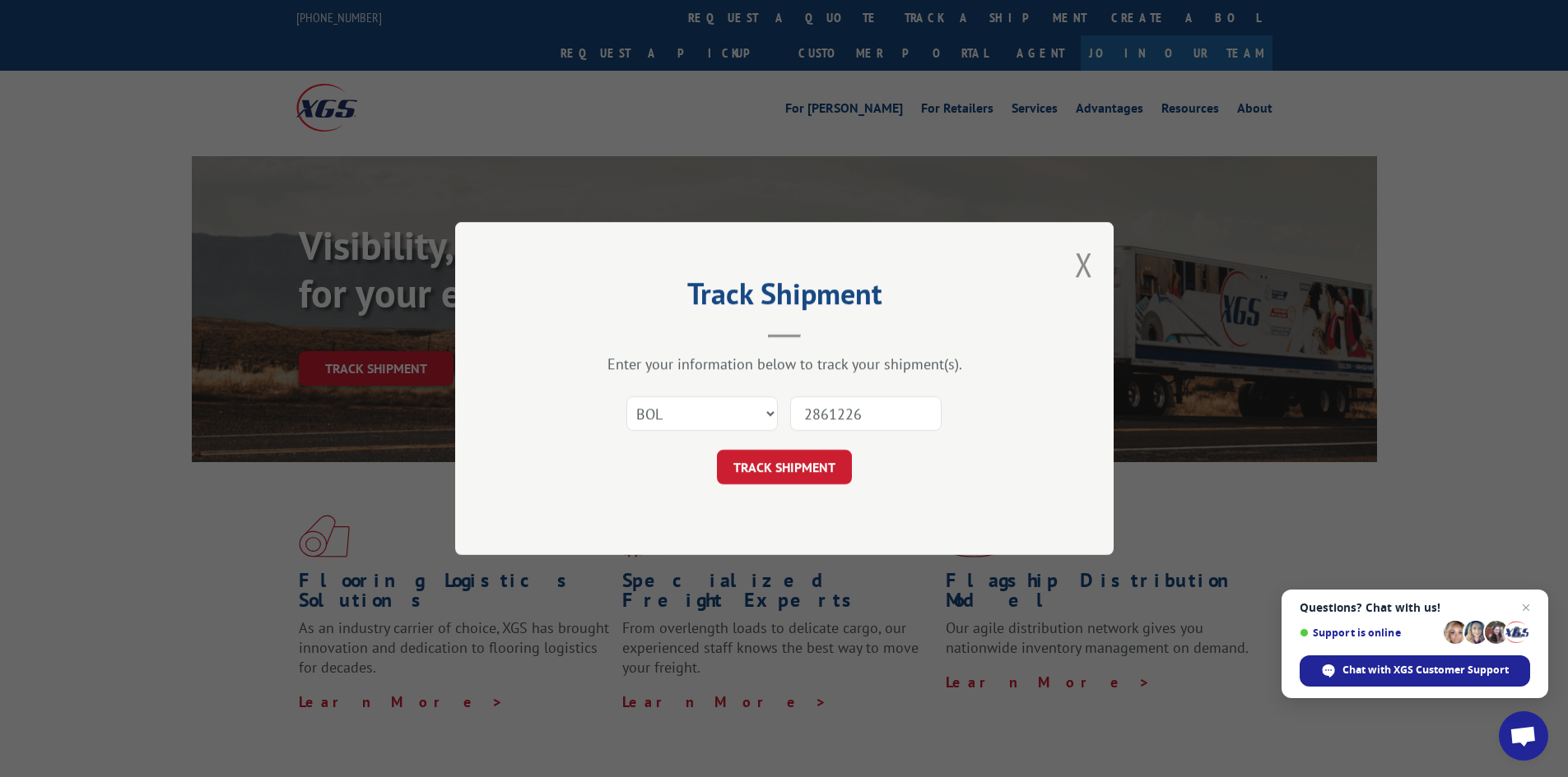
click button "TRACK SHIPMENT" at bounding box center [784, 468] width 135 height 35
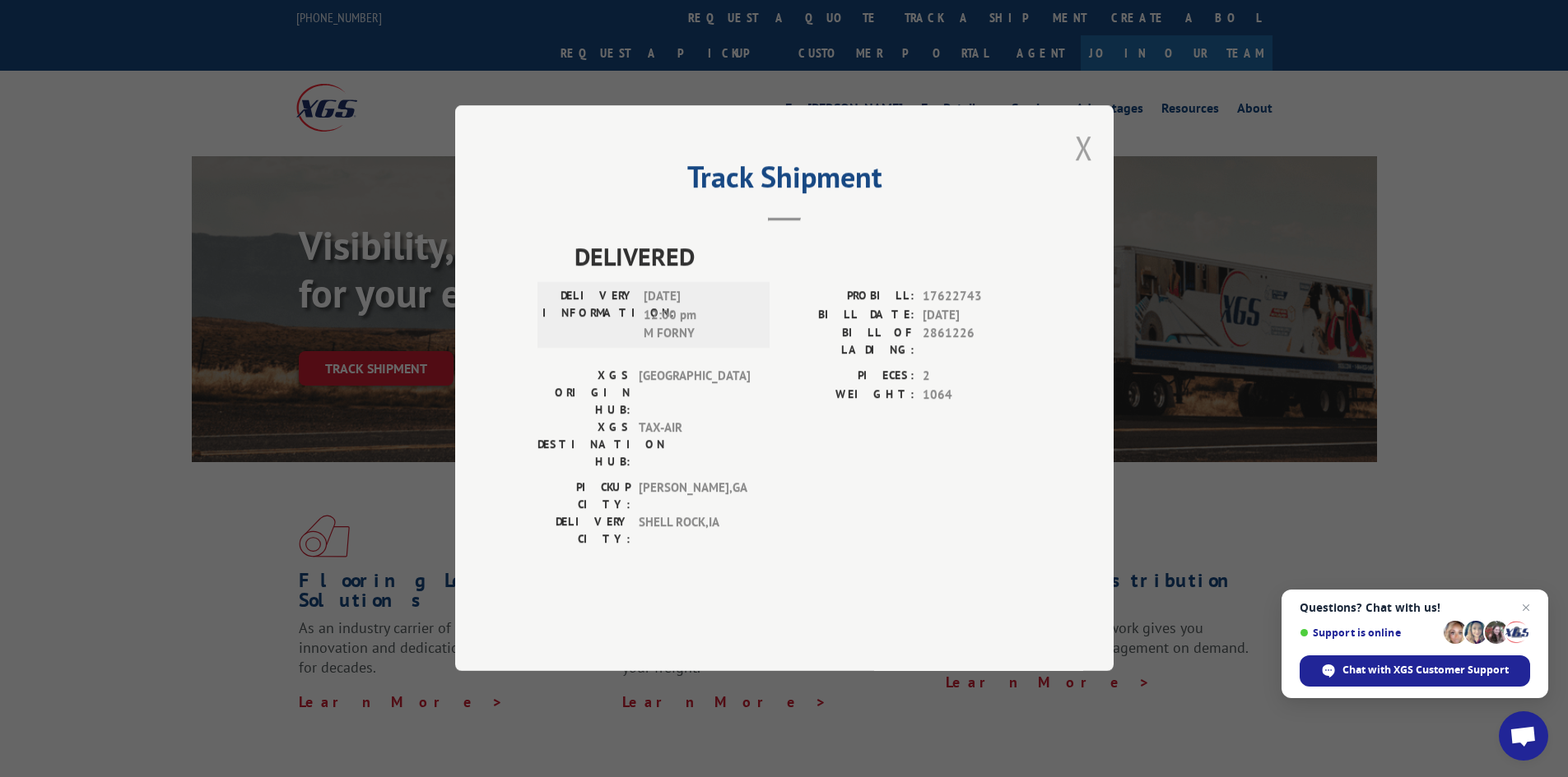
click at [1083, 170] on button "Close modal" at bounding box center [1084, 147] width 18 height 43
